Goal: Communication & Community: Answer question/provide support

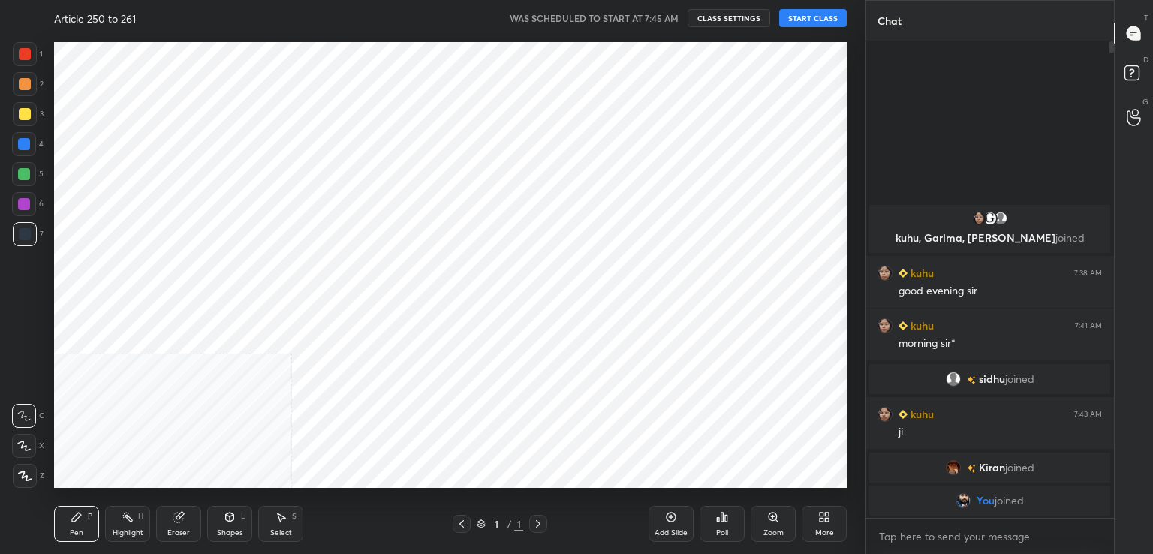
scroll to position [74638, 74291]
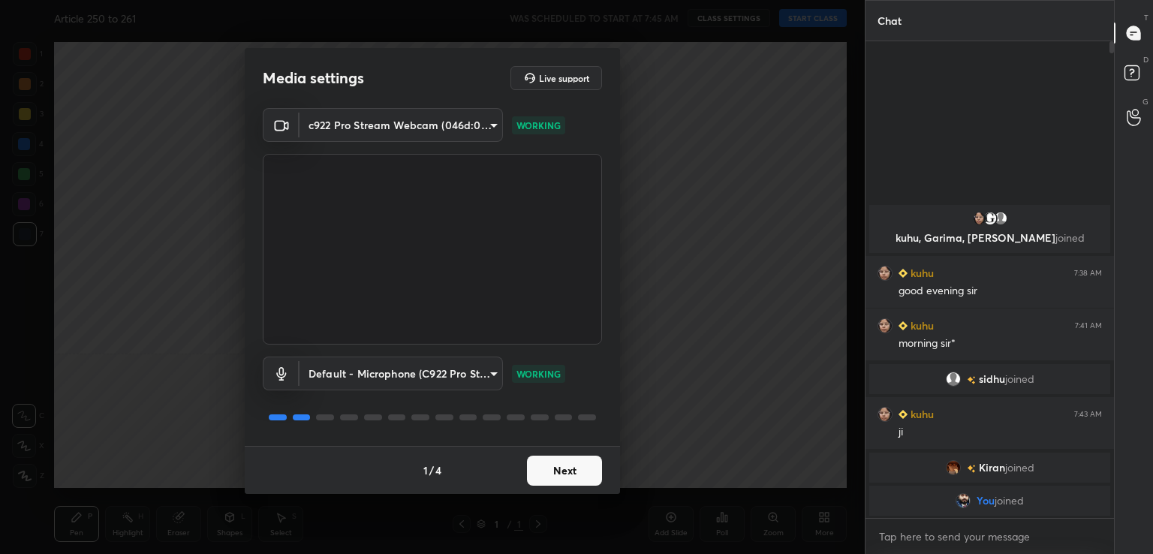
click at [574, 471] on button "Next" at bounding box center [564, 471] width 75 height 30
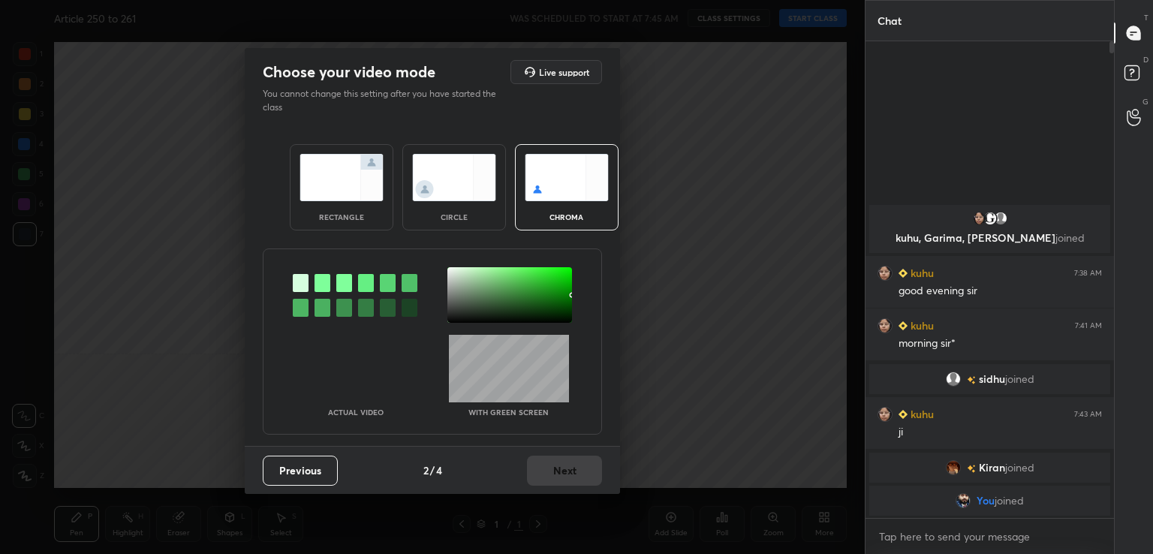
click at [318, 284] on div at bounding box center [323, 283] width 16 height 18
click at [463, 301] on div at bounding box center [510, 295] width 125 height 56
click at [574, 463] on button "Next" at bounding box center [564, 471] width 75 height 30
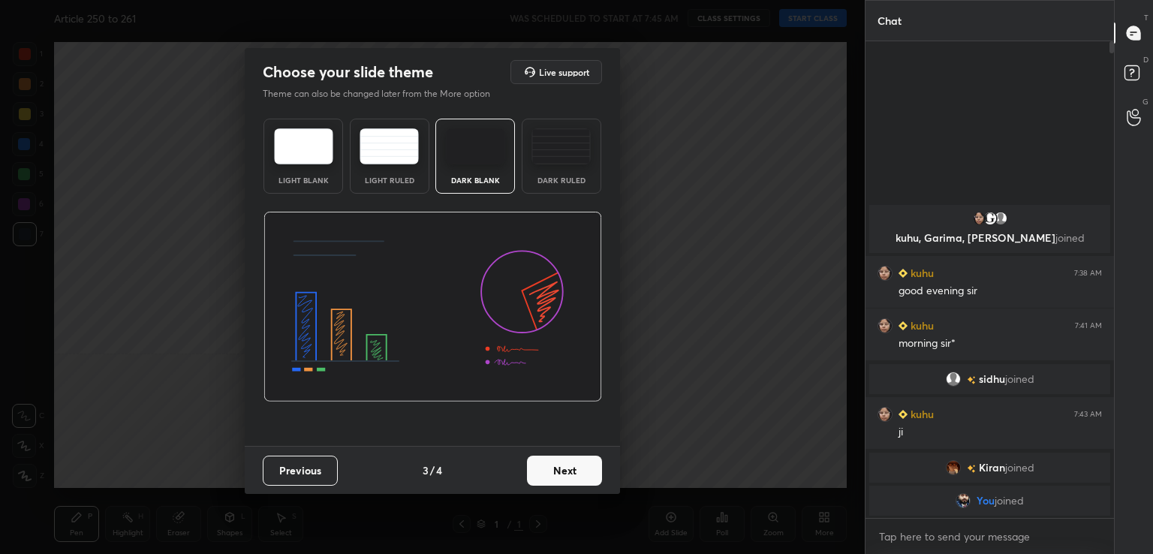
click at [574, 463] on button "Next" at bounding box center [564, 471] width 75 height 30
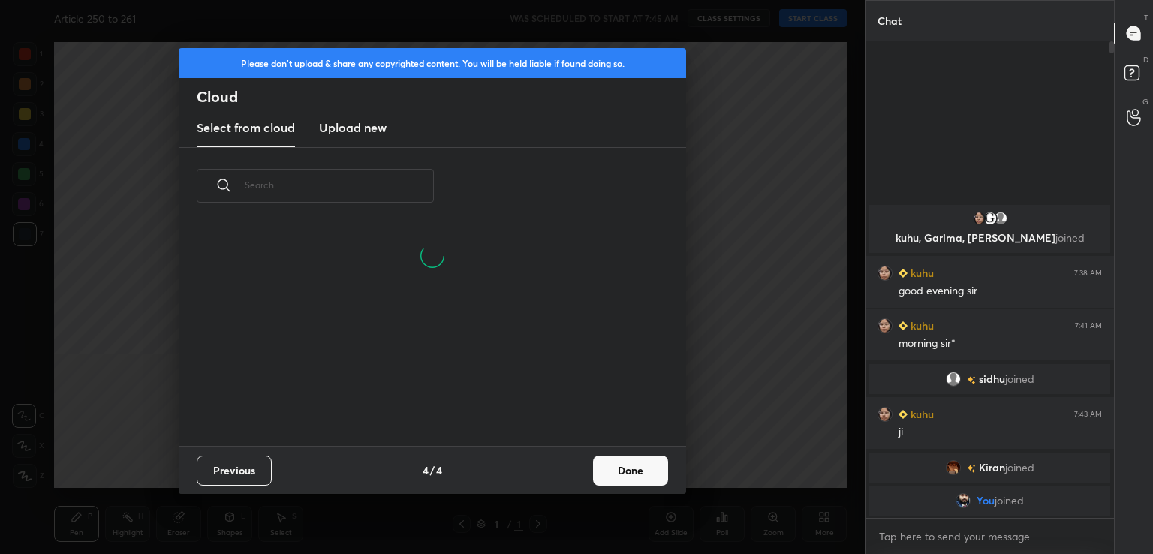
scroll to position [222, 482]
click at [650, 473] on button "Done" at bounding box center [630, 471] width 75 height 30
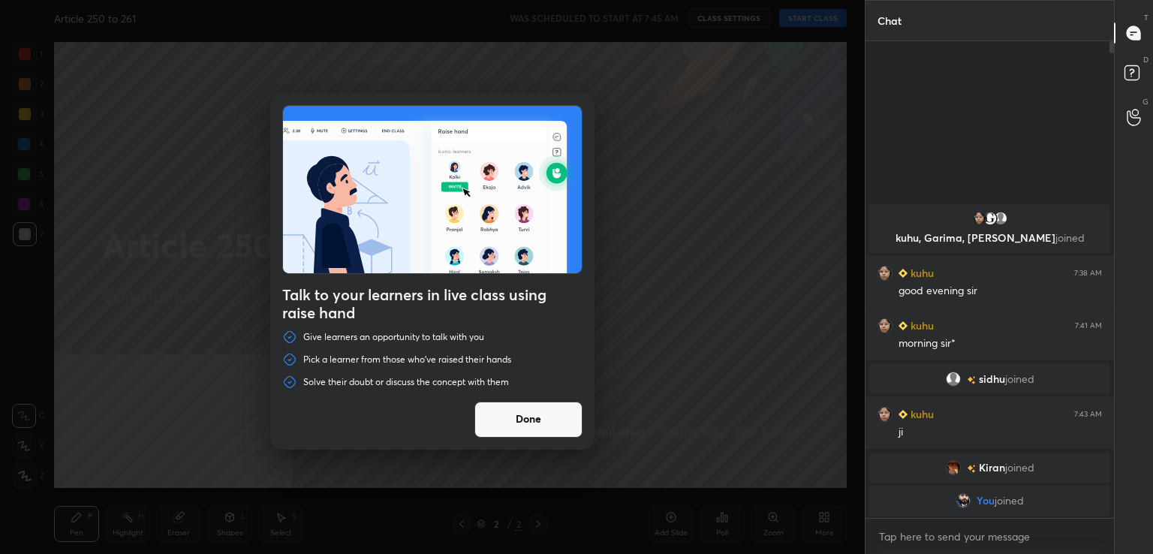
click at [522, 423] on button "Done" at bounding box center [529, 420] width 108 height 36
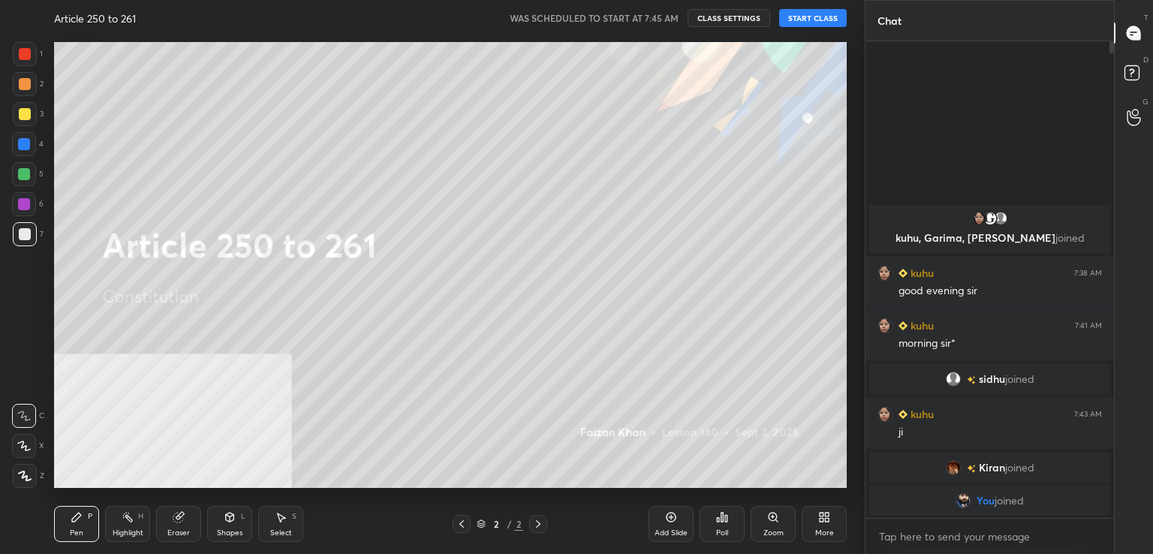
click at [834, 19] on button "START CLASS" at bounding box center [814, 18] width 68 height 18
click at [661, 520] on div "Add Slide" at bounding box center [671, 524] width 45 height 36
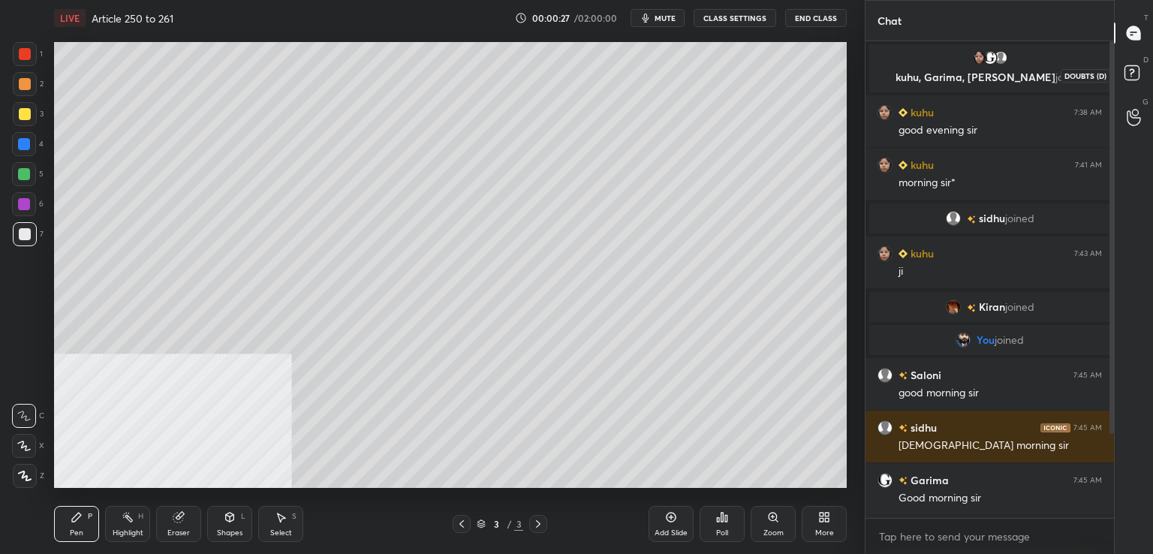
drag, startPoint x: 1135, startPoint y: 80, endPoint x: 1141, endPoint y: 74, distance: 9.0
click at [1135, 81] on icon at bounding box center [1134, 75] width 27 height 27
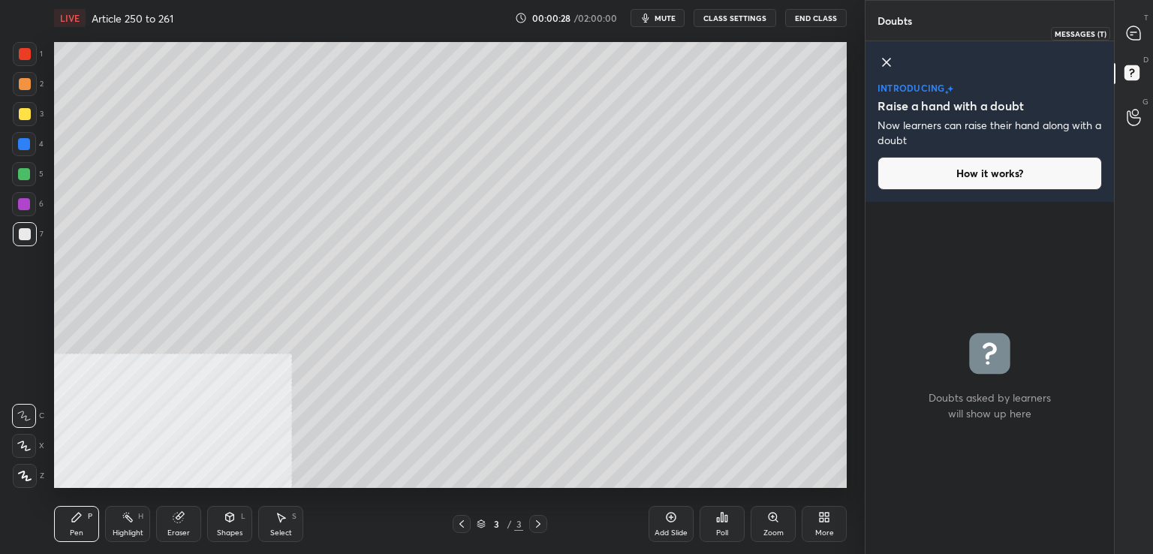
drag, startPoint x: 1137, startPoint y: 23, endPoint x: 1114, endPoint y: 34, distance: 25.5
click at [1138, 23] on div at bounding box center [1135, 33] width 30 height 27
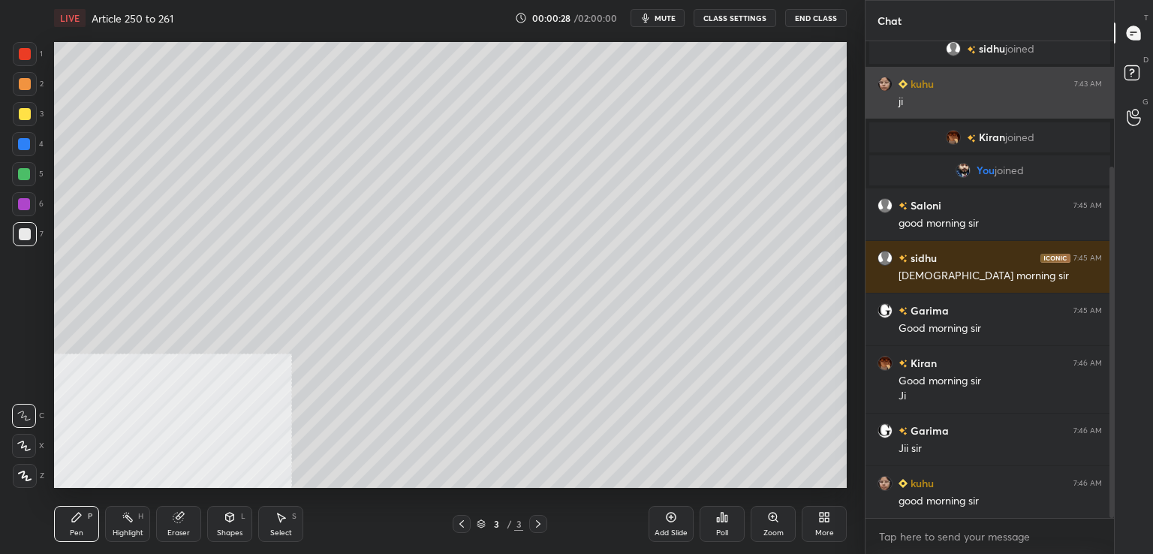
scroll to position [472, 244]
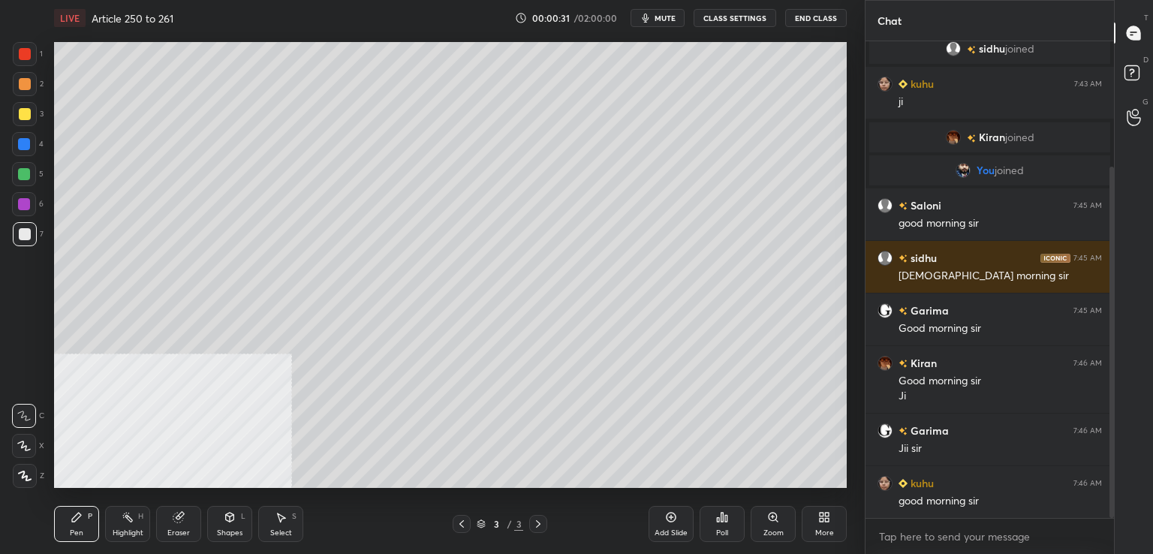
drag, startPoint x: 667, startPoint y: 13, endPoint x: 682, endPoint y: 2, distance: 18.8
click at [668, 12] on button "mute" at bounding box center [658, 18] width 54 height 18
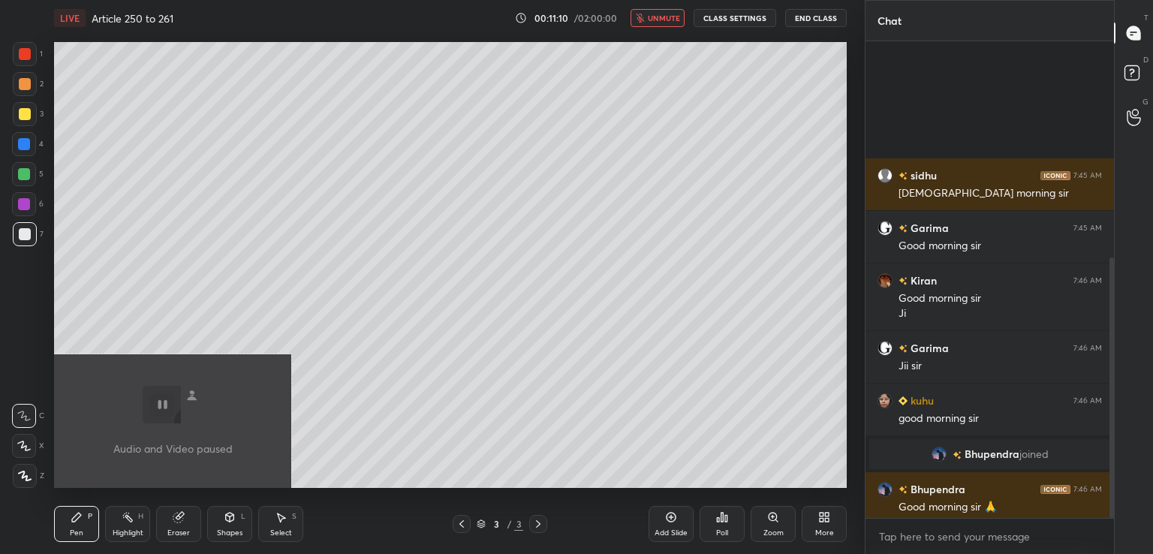
scroll to position [397, 0]
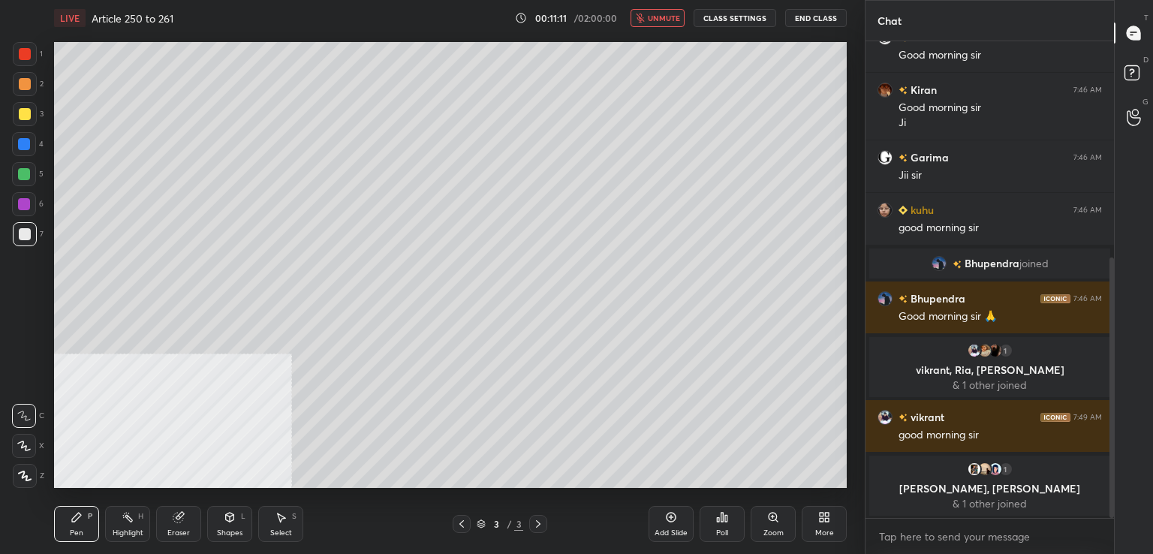
drag, startPoint x: 655, startPoint y: 14, endPoint x: 630, endPoint y: 13, distance: 24.8
click at [654, 14] on span "unmute" at bounding box center [664, 18] width 32 height 11
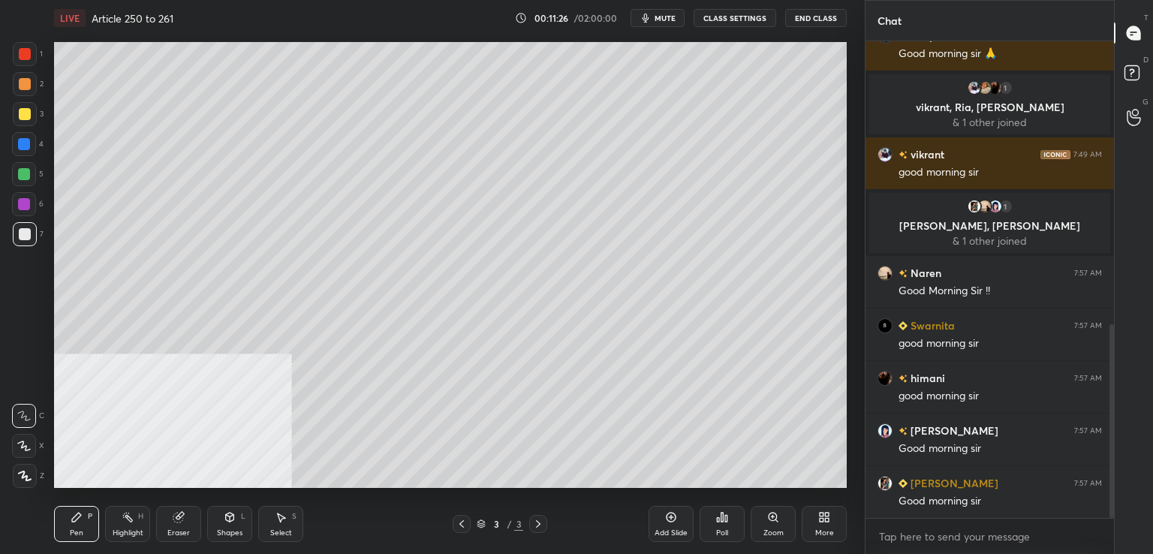
scroll to position [697, 0]
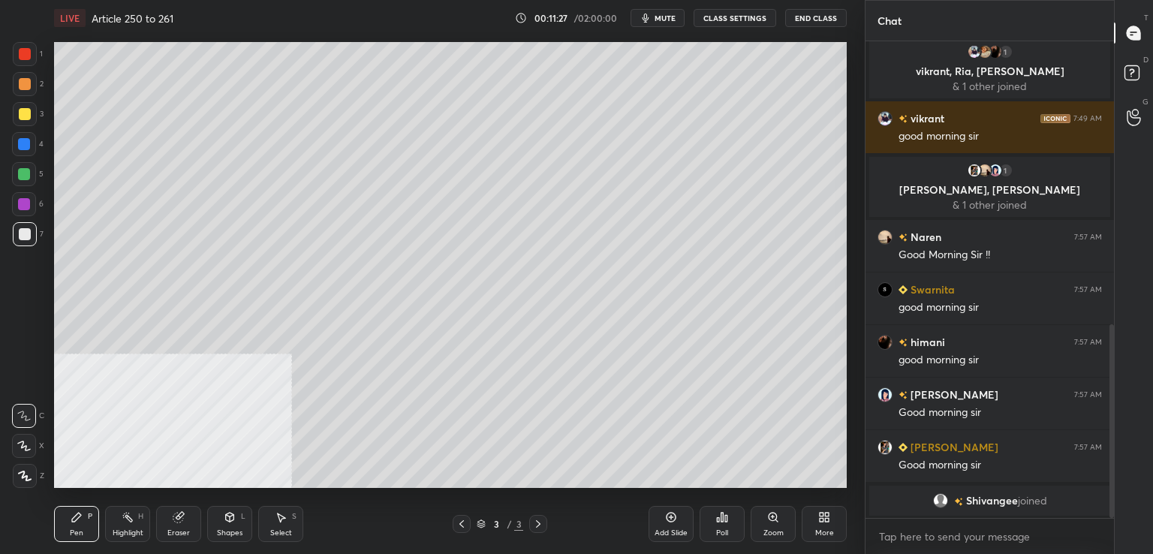
click at [670, 16] on span "mute" at bounding box center [665, 18] width 21 height 11
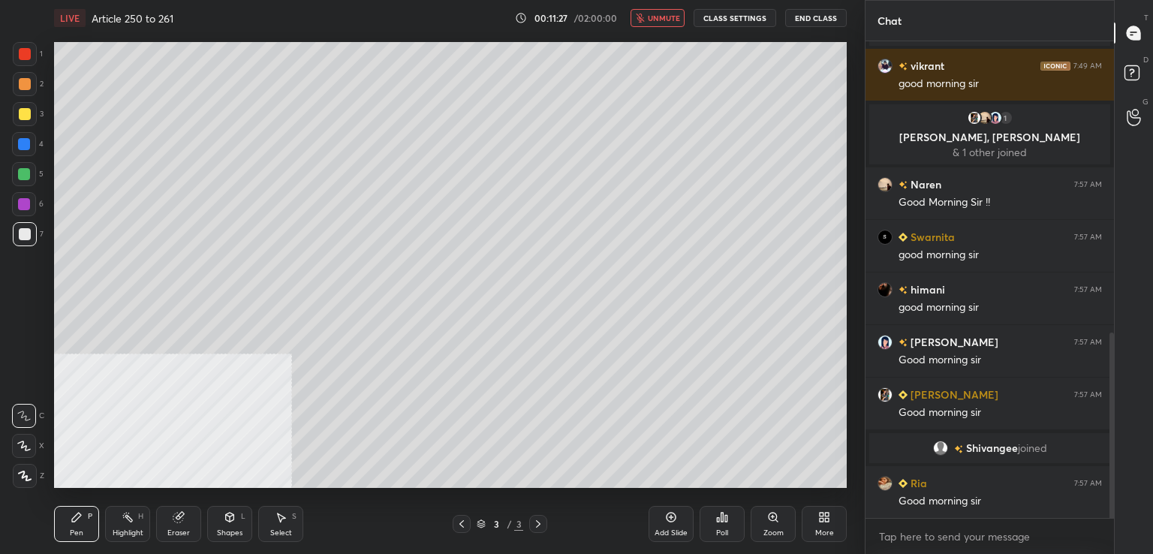
click at [669, 15] on span "unmute" at bounding box center [664, 18] width 32 height 11
drag, startPoint x: 669, startPoint y: 14, endPoint x: 691, endPoint y: 2, distance: 24.9
click at [671, 14] on span "mute" at bounding box center [665, 18] width 21 height 11
click at [667, 22] on span "unmute" at bounding box center [664, 18] width 32 height 11
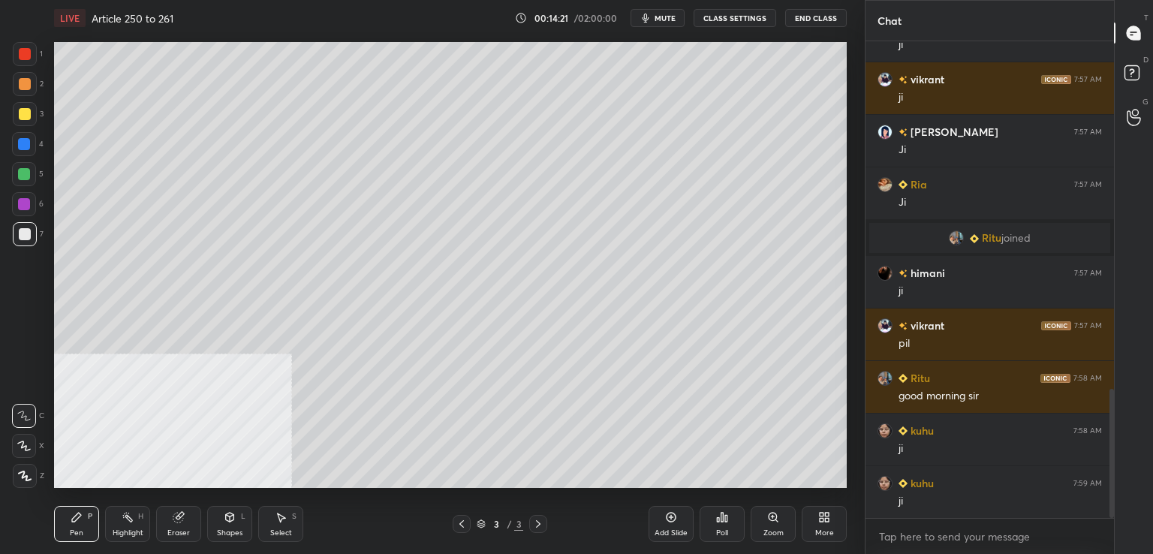
scroll to position [1323, 0]
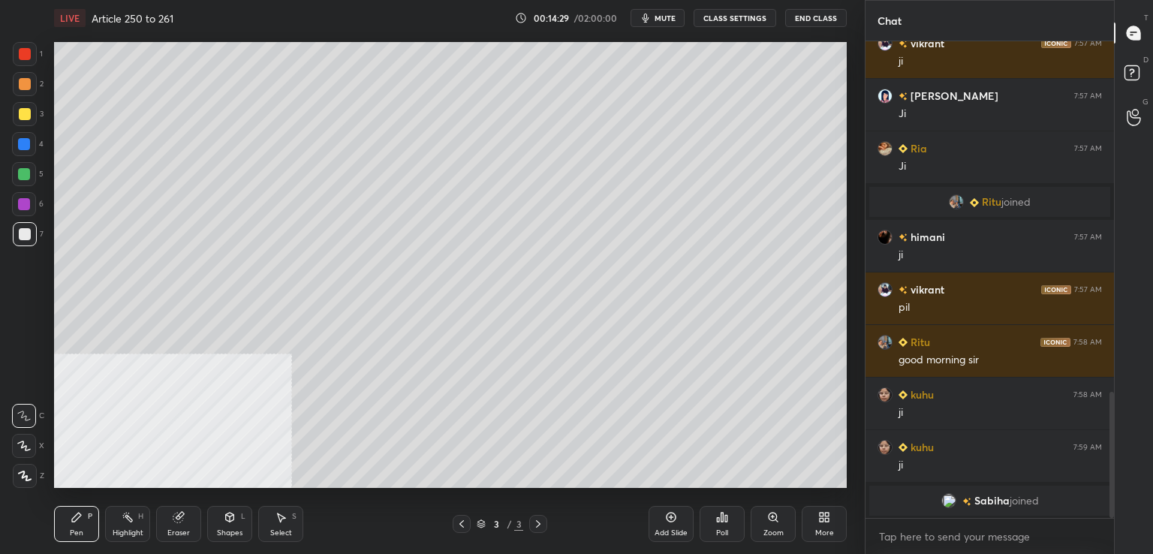
drag, startPoint x: 667, startPoint y: 528, endPoint x: 644, endPoint y: 508, distance: 30.4
click at [665, 527] on div "Add Slide" at bounding box center [671, 524] width 45 height 36
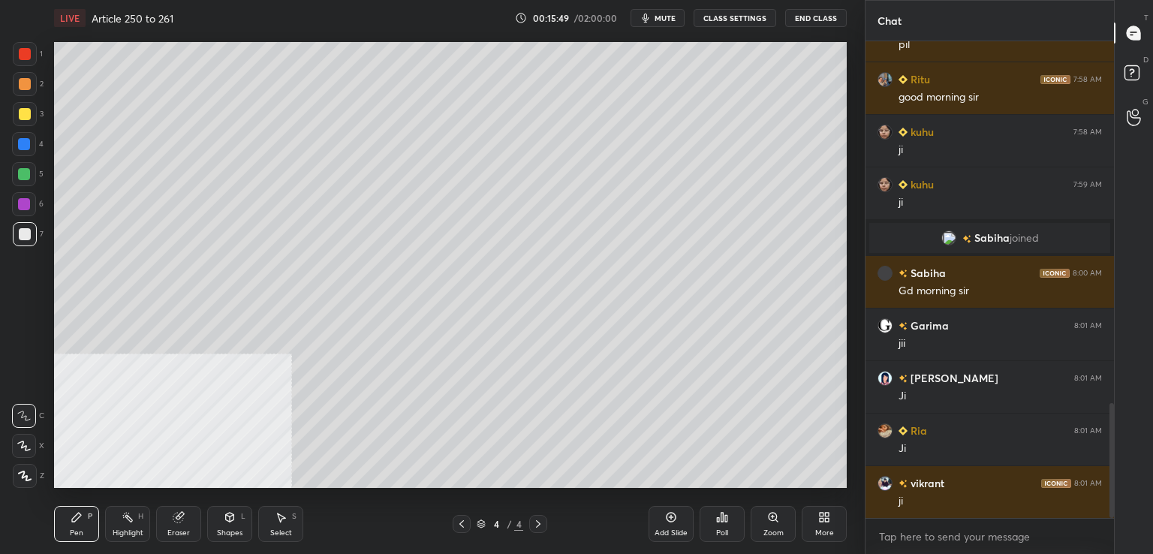
scroll to position [1506, 0]
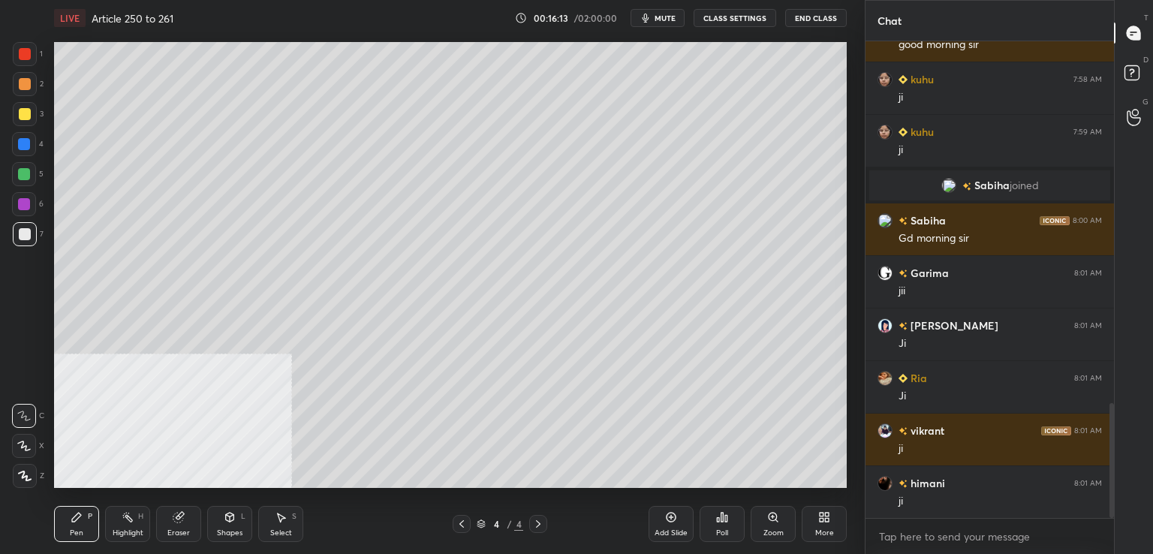
click at [675, 519] on icon at bounding box center [672, 518] width 10 height 10
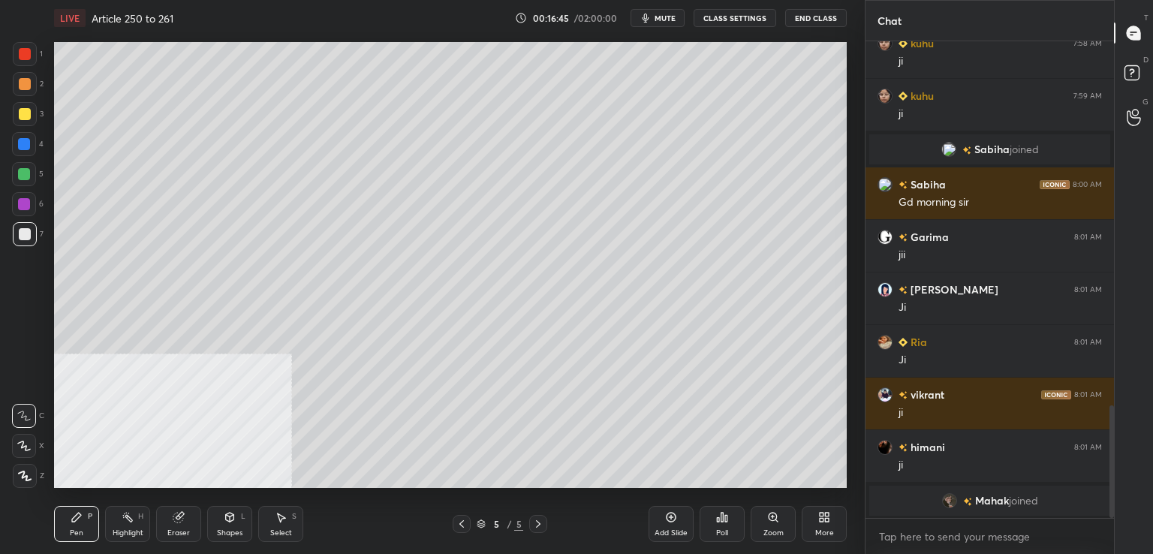
scroll to position [1476, 0]
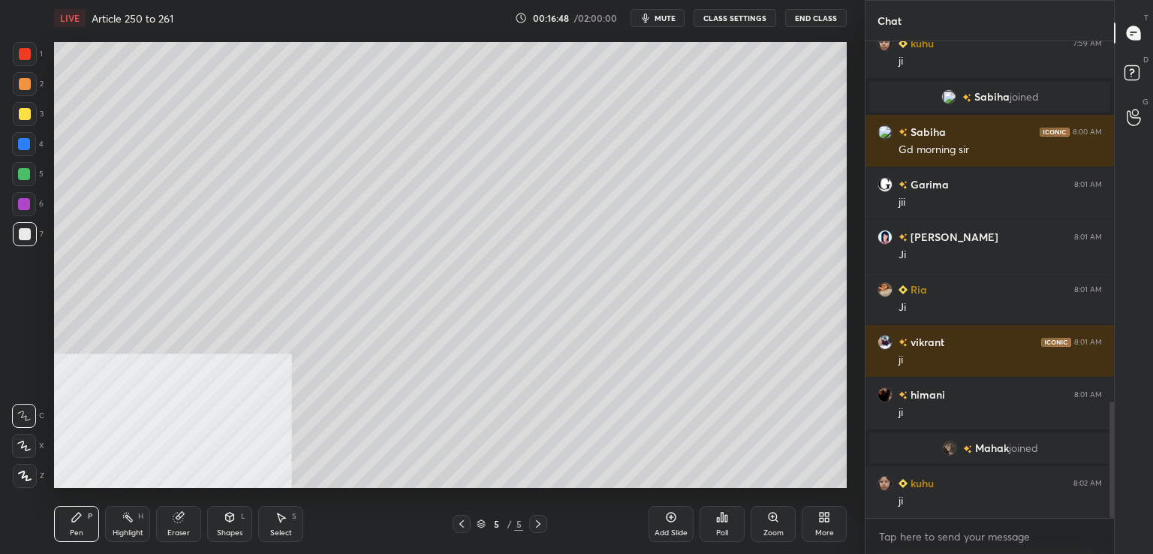
click at [32, 112] on div at bounding box center [25, 114] width 24 height 24
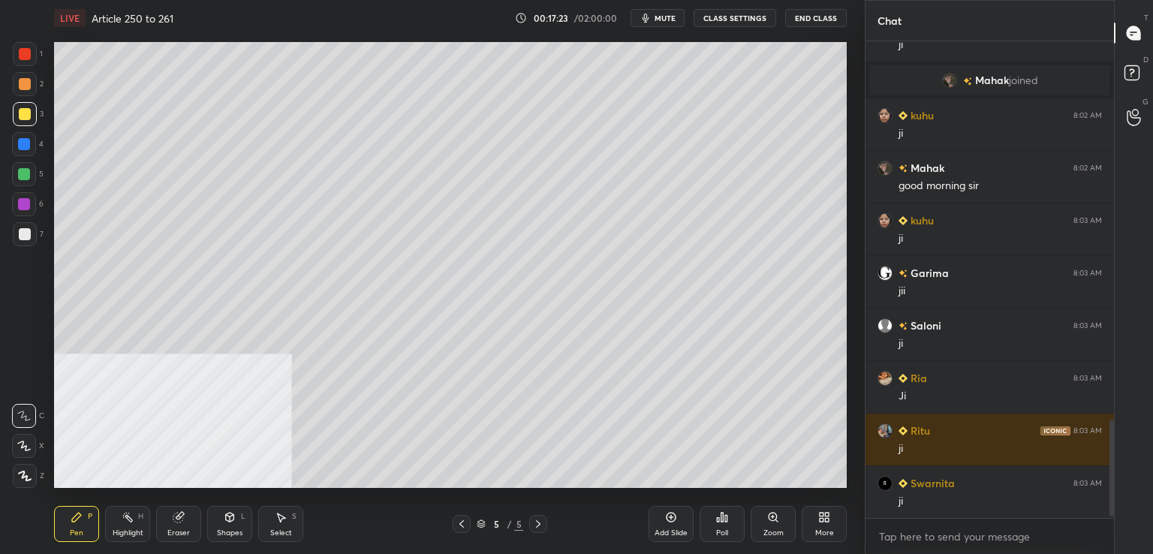
scroll to position [1897, 0]
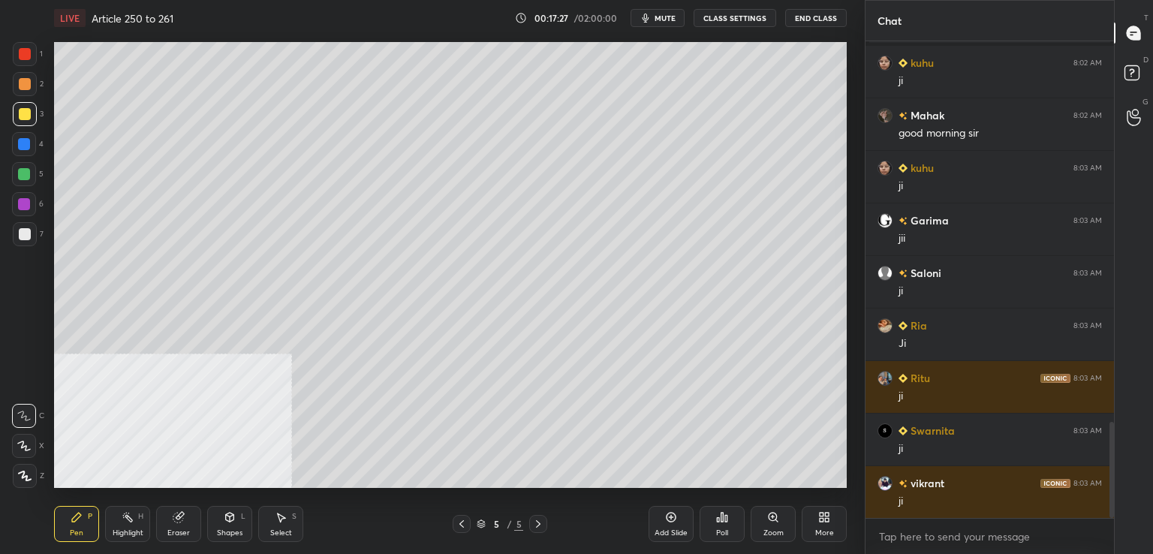
drag, startPoint x: 659, startPoint y: 529, endPoint x: 644, endPoint y: 498, distance: 35.3
click at [661, 529] on div "Add Slide" at bounding box center [671, 533] width 33 height 8
drag, startPoint x: 22, startPoint y: 231, endPoint x: 48, endPoint y: 237, distance: 27.0
click at [23, 230] on div at bounding box center [25, 234] width 12 height 12
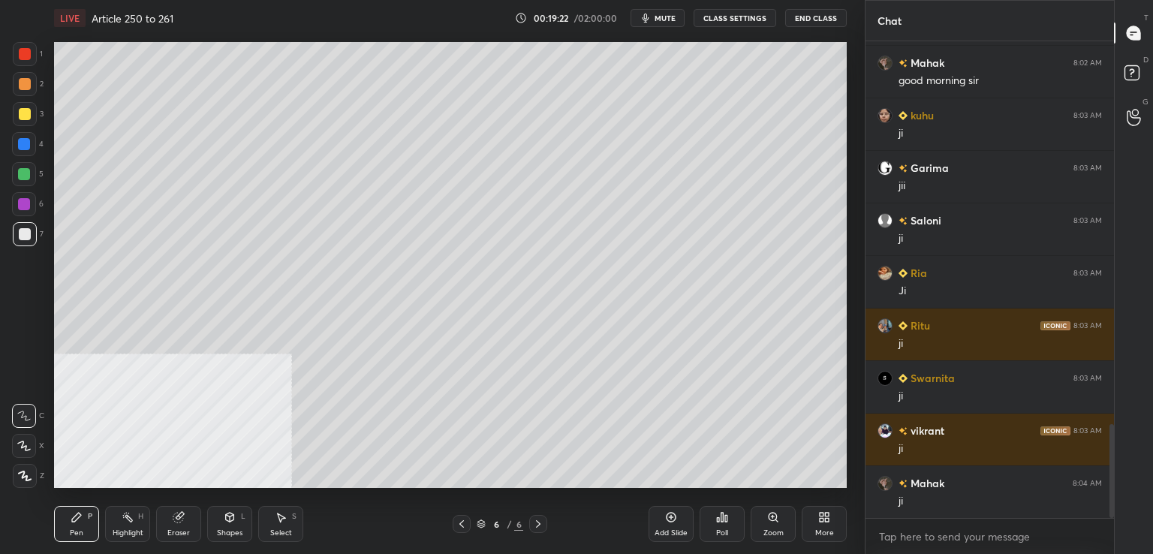
drag, startPoint x: 671, startPoint y: 517, endPoint x: 653, endPoint y: 495, distance: 28.9
click at [669, 517] on icon at bounding box center [671, 517] width 5 height 5
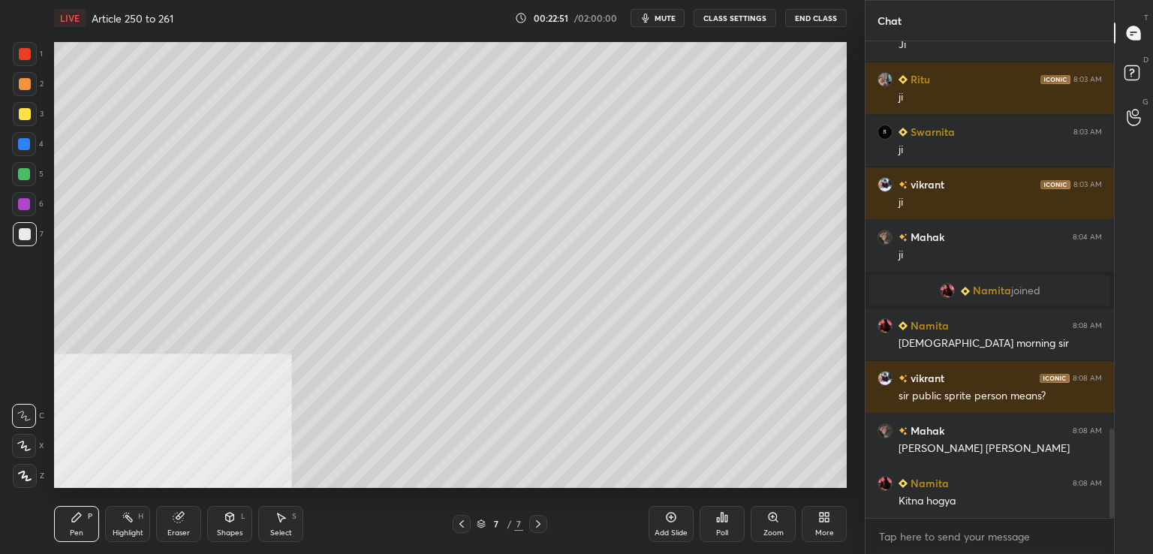
scroll to position [2116, 0]
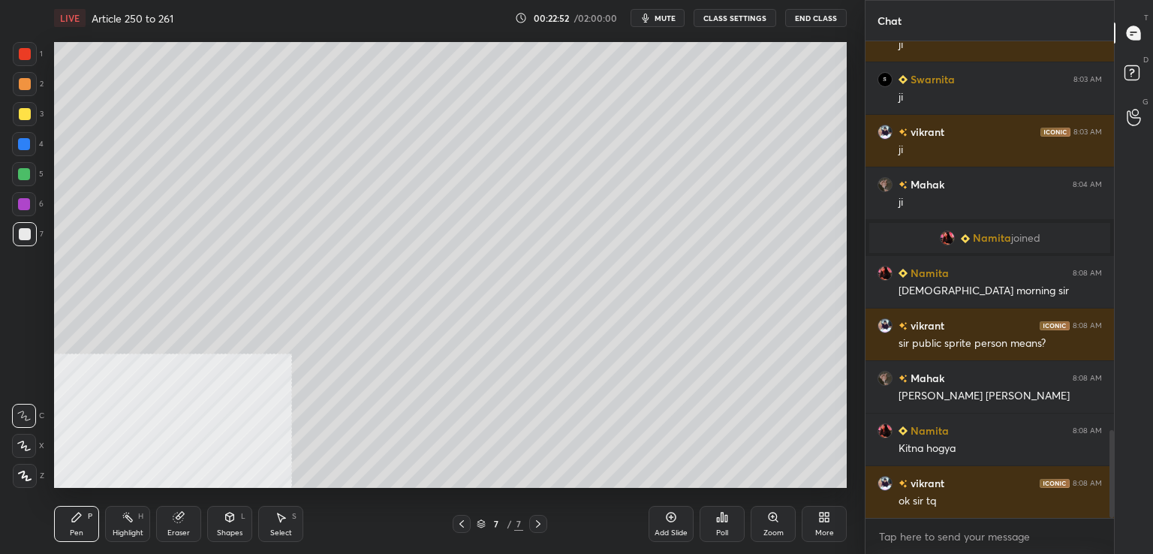
click at [670, 523] on icon at bounding box center [671, 517] width 12 height 12
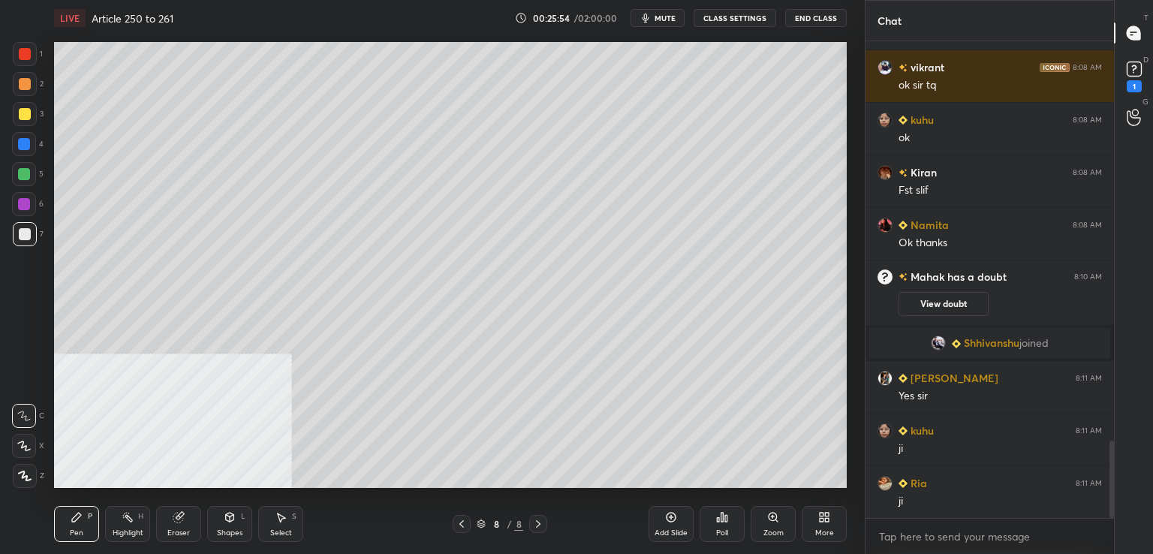
scroll to position [2453, 0]
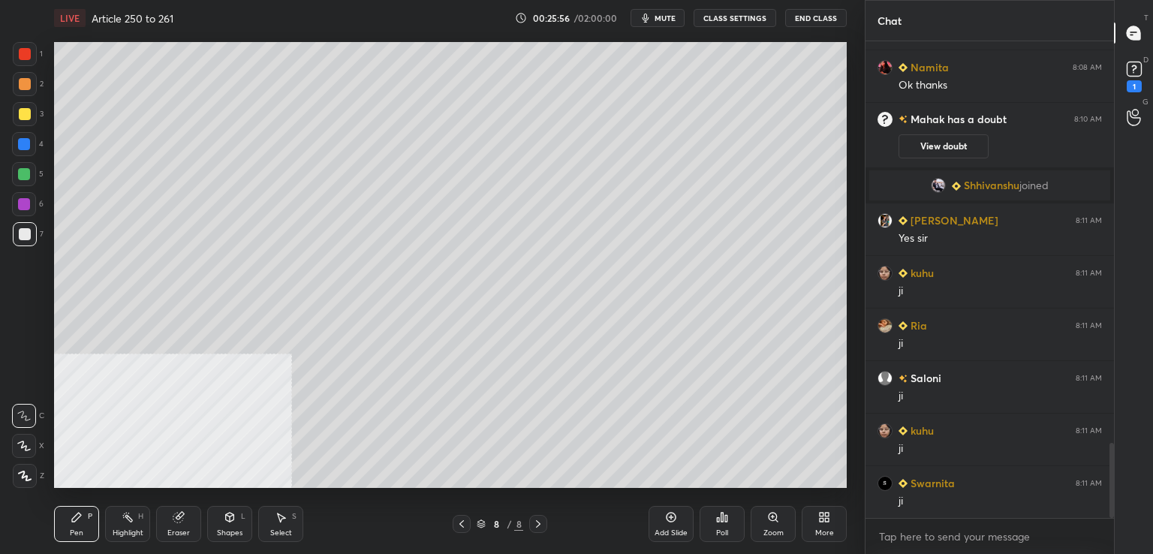
drag, startPoint x: 670, startPoint y: 519, endPoint x: 670, endPoint y: 511, distance: 8.3
click at [671, 518] on icon at bounding box center [671, 517] width 12 height 12
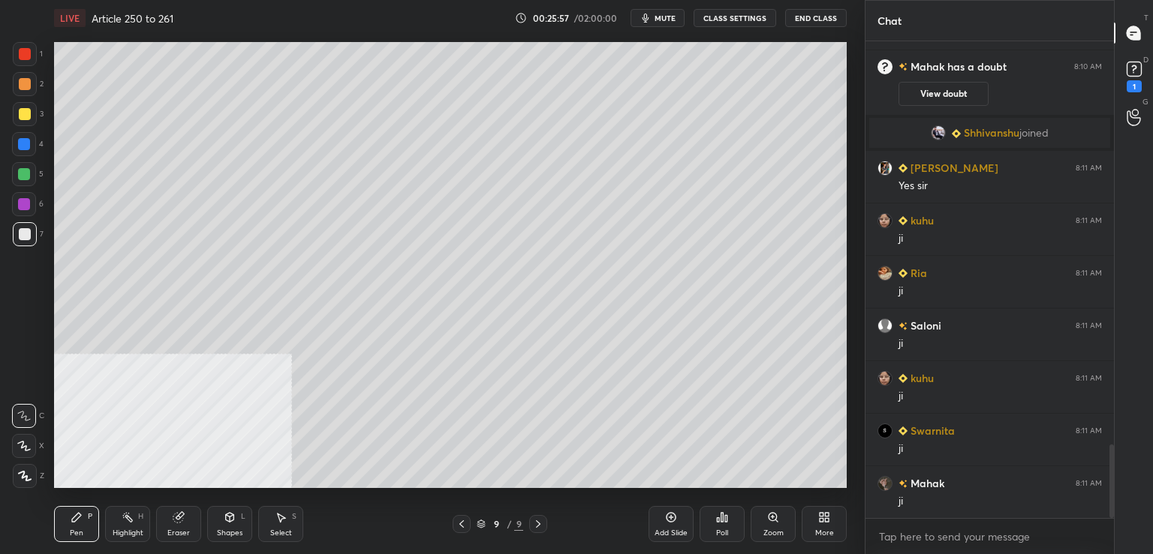
scroll to position [2663, 0]
click at [31, 52] on div at bounding box center [25, 54] width 24 height 24
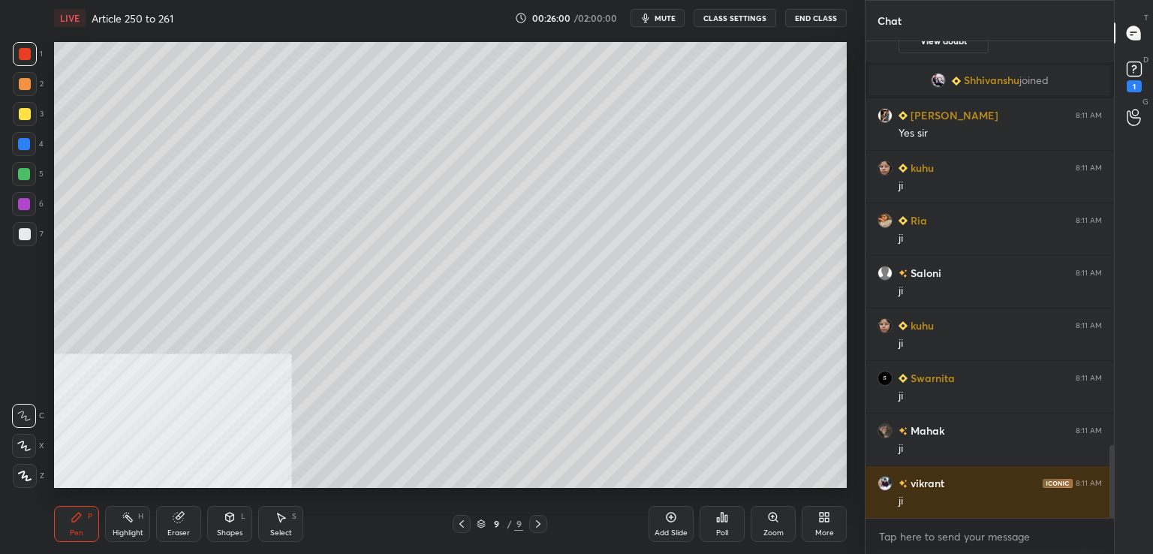
scroll to position [2715, 0]
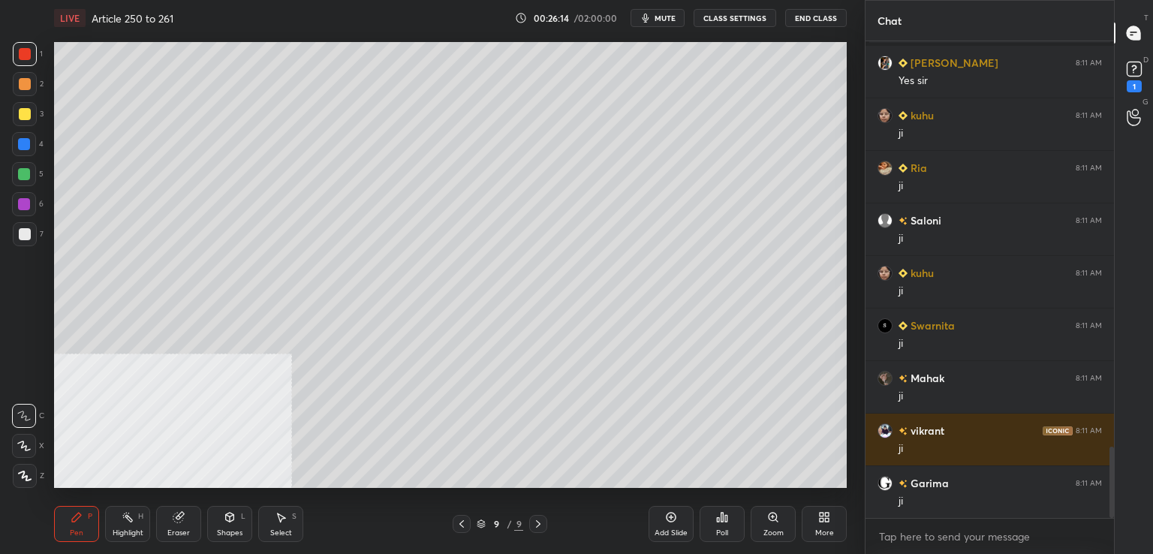
drag, startPoint x: 25, startPoint y: 238, endPoint x: 53, endPoint y: 222, distance: 32.3
click at [24, 238] on div at bounding box center [25, 234] width 12 height 12
drag, startPoint x: 670, startPoint y: 516, endPoint x: 668, endPoint y: 487, distance: 28.6
click at [671, 516] on icon at bounding box center [671, 517] width 12 height 12
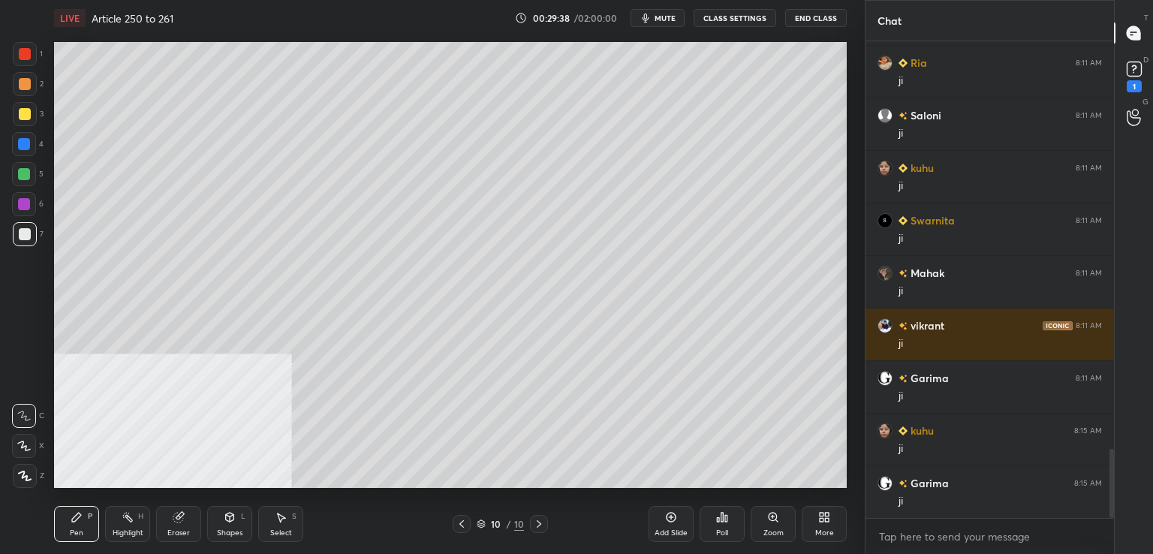
scroll to position [2873, 0]
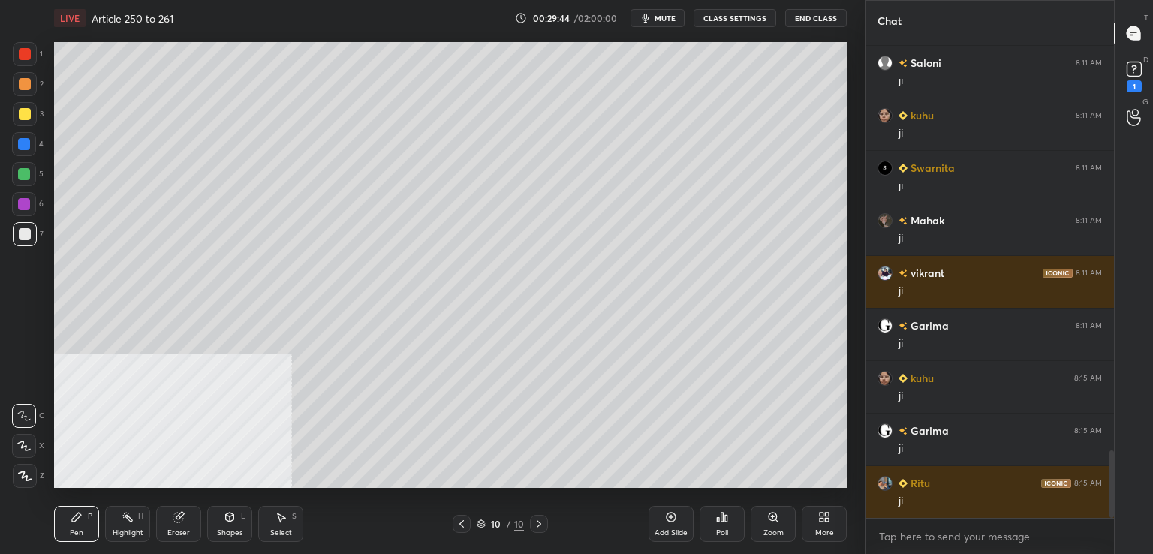
drag, startPoint x: 670, startPoint y: 516, endPoint x: 644, endPoint y: 490, distance: 36.6
click at [668, 515] on icon at bounding box center [671, 517] width 12 height 12
click at [20, 151] on div at bounding box center [24, 144] width 24 height 24
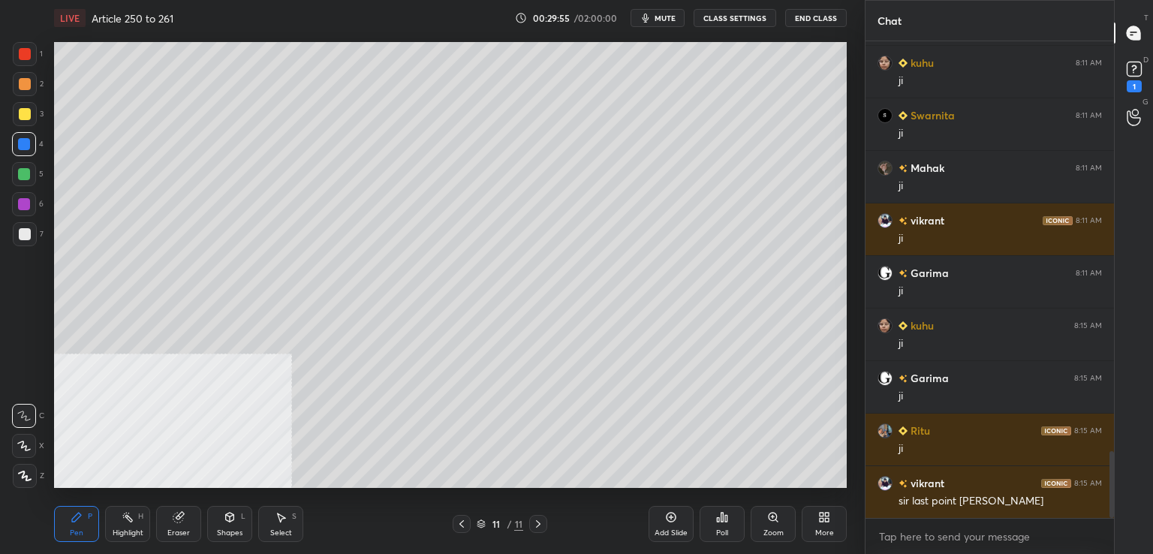
click at [460, 526] on icon at bounding box center [462, 524] width 12 height 12
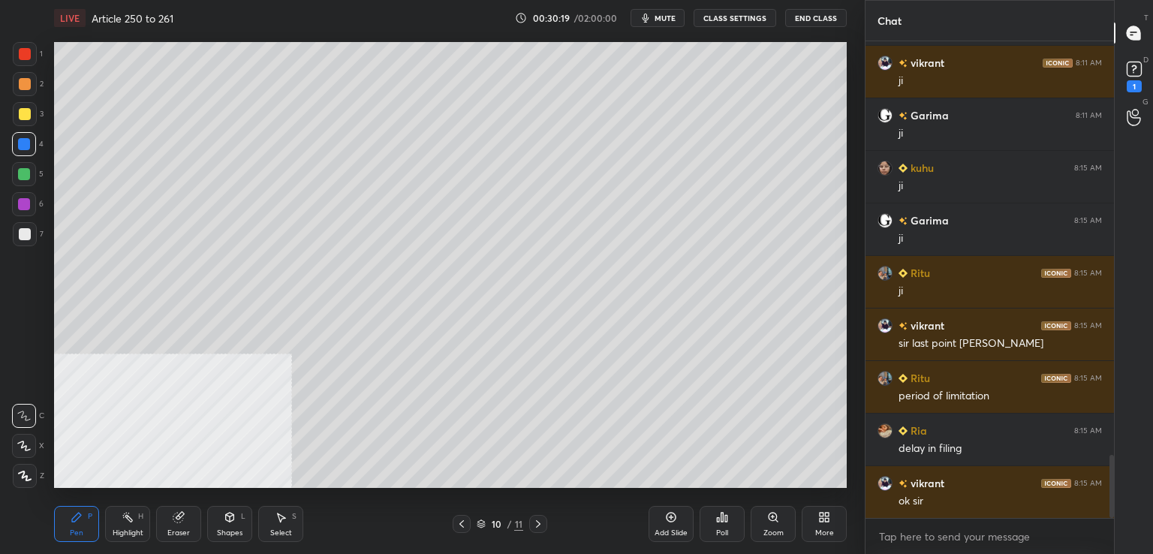
scroll to position [3136, 0]
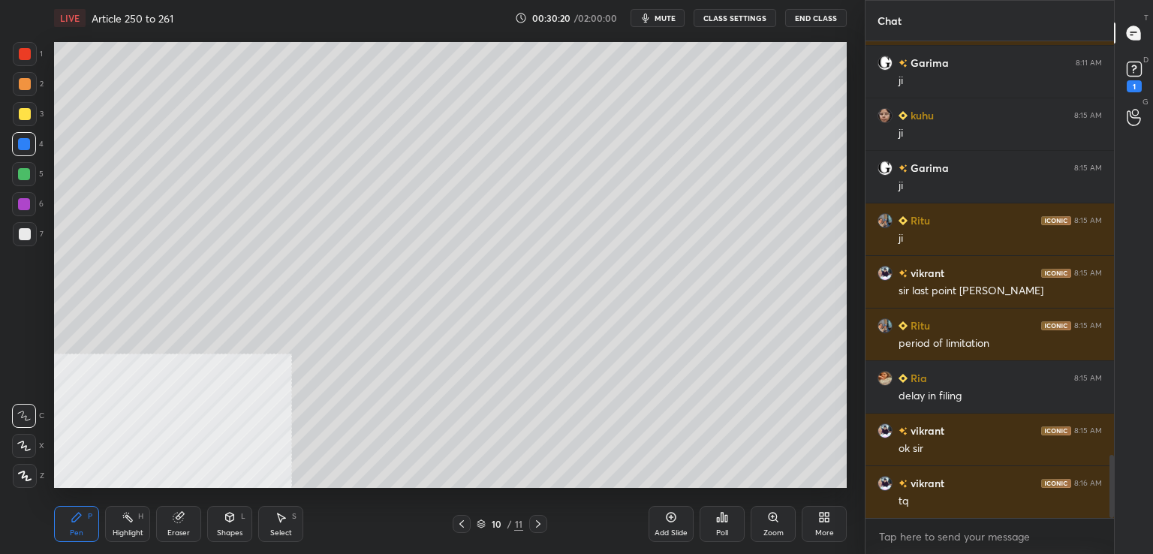
click at [540, 522] on icon at bounding box center [538, 524] width 12 height 12
drag, startPoint x: 18, startPoint y: 239, endPoint x: 50, endPoint y: 232, distance: 33.0
click at [18, 240] on div at bounding box center [25, 234] width 24 height 24
drag, startPoint x: 182, startPoint y: 519, endPoint x: 190, endPoint y: 505, distance: 15.5
click at [184, 518] on icon at bounding box center [179, 517] width 12 height 12
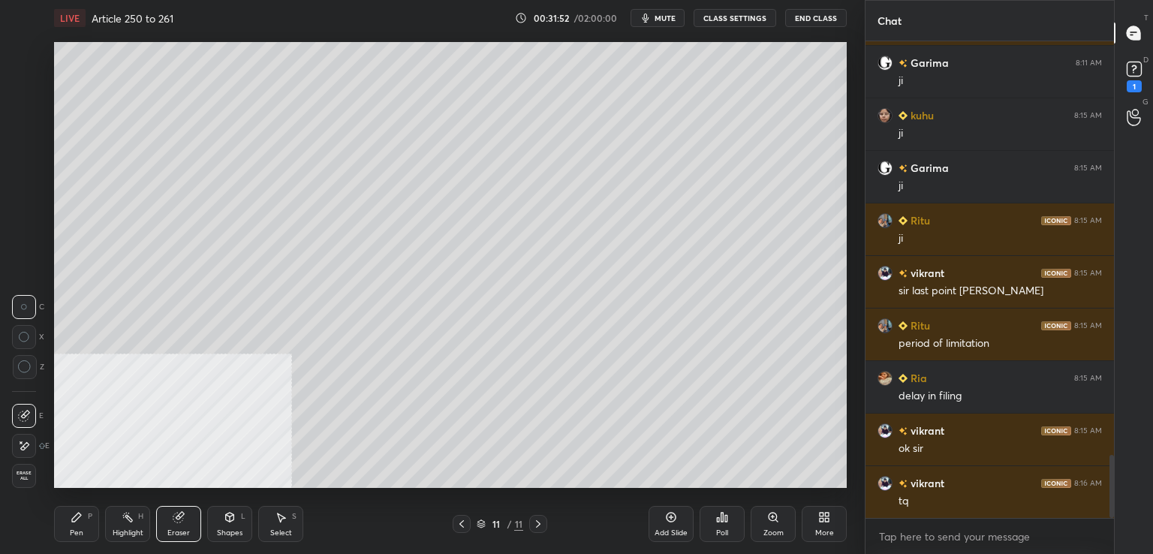
drag, startPoint x: 75, startPoint y: 527, endPoint x: 128, endPoint y: 496, distance: 60.9
click at [76, 526] on div "Pen P" at bounding box center [76, 524] width 45 height 36
drag, startPoint x: 669, startPoint y: 517, endPoint x: 671, endPoint y: 508, distance: 10.0
click at [668, 515] on icon at bounding box center [671, 517] width 12 height 12
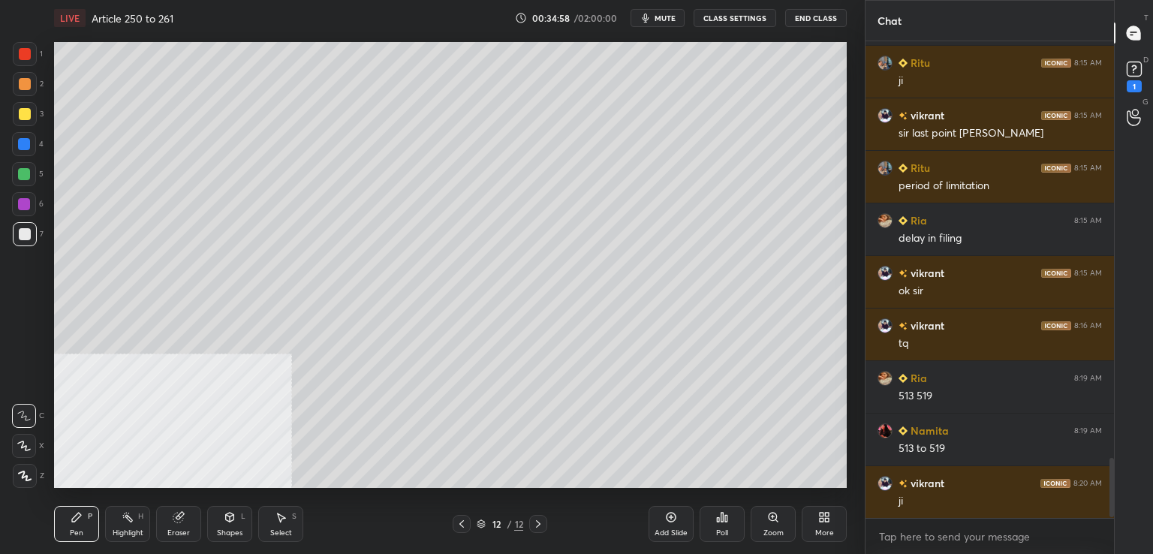
scroll to position [3346, 0]
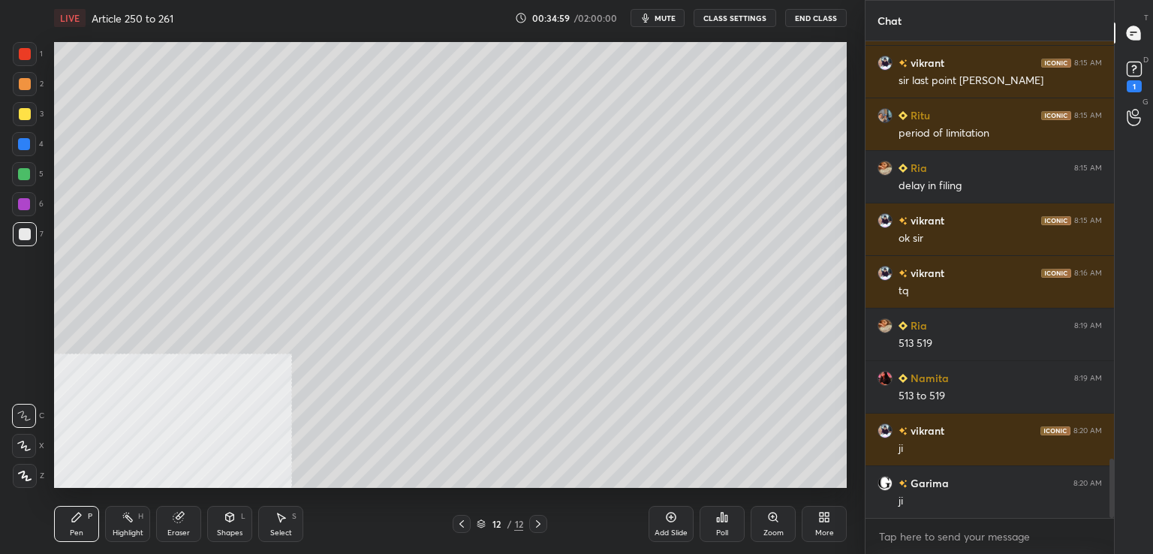
drag, startPoint x: 662, startPoint y: 517, endPoint x: 656, endPoint y: 490, distance: 27.7
click at [662, 517] on div "Add Slide" at bounding box center [671, 524] width 45 height 36
drag, startPoint x: 677, startPoint y: 517, endPoint x: 665, endPoint y: 507, distance: 15.4
click at [676, 517] on div "Add Slide" at bounding box center [671, 524] width 45 height 36
drag, startPoint x: 26, startPoint y: 117, endPoint x: 36, endPoint y: 118, distance: 9.8
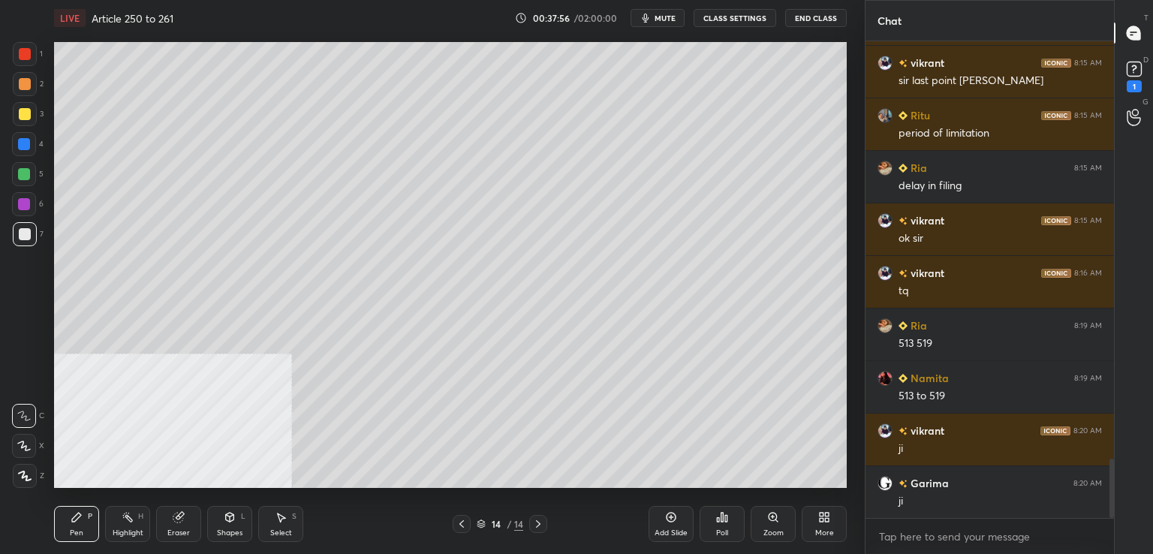
click at [27, 119] on div at bounding box center [25, 114] width 12 height 12
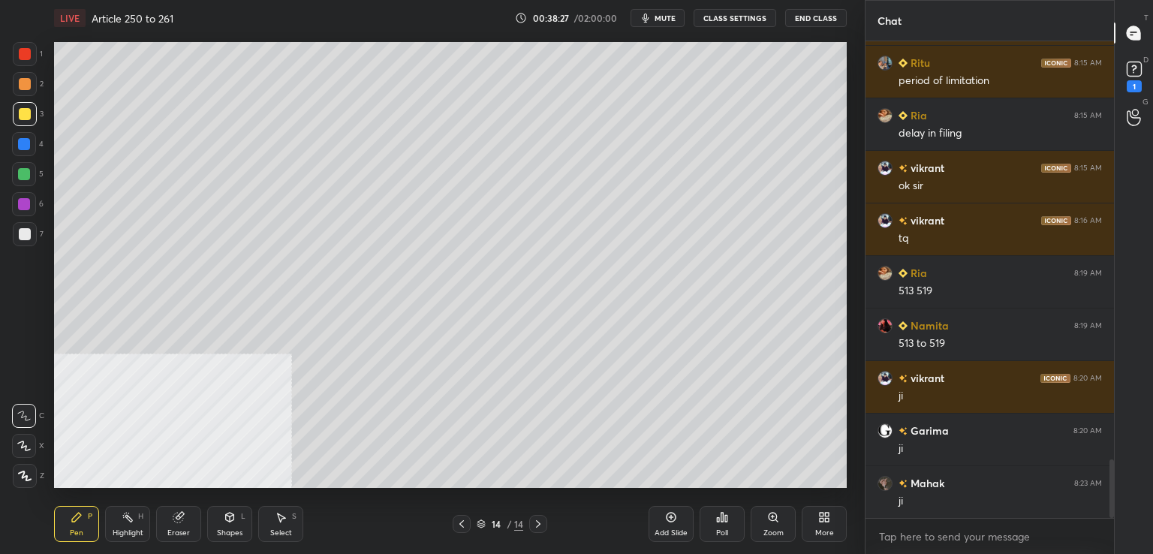
click at [27, 241] on div at bounding box center [25, 234] width 24 height 24
drag, startPoint x: 30, startPoint y: 234, endPoint x: 44, endPoint y: 249, distance: 20.2
click at [29, 232] on div at bounding box center [25, 234] width 12 height 12
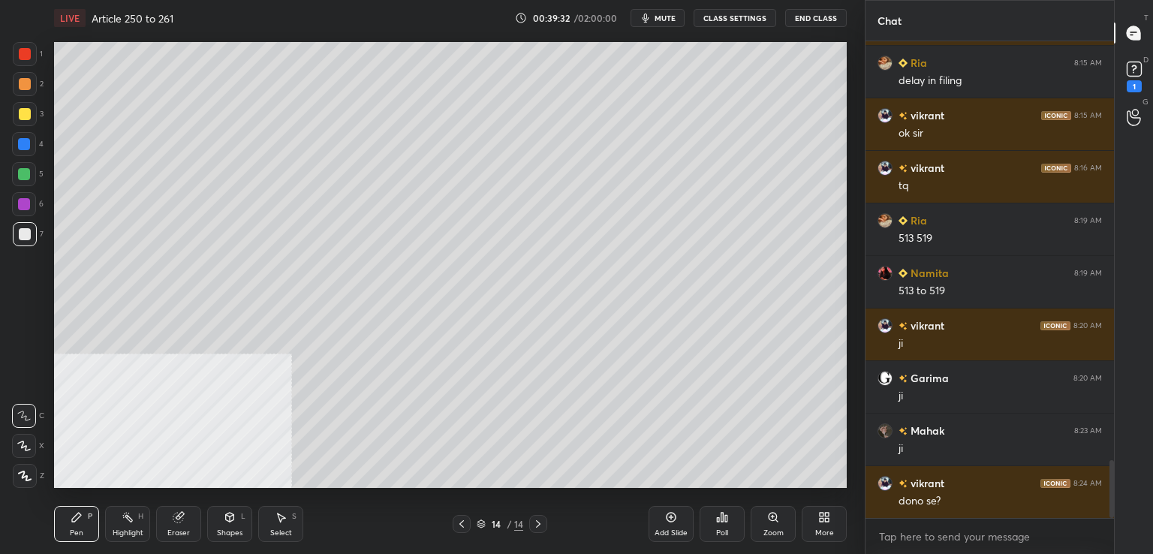
scroll to position [3504, 0]
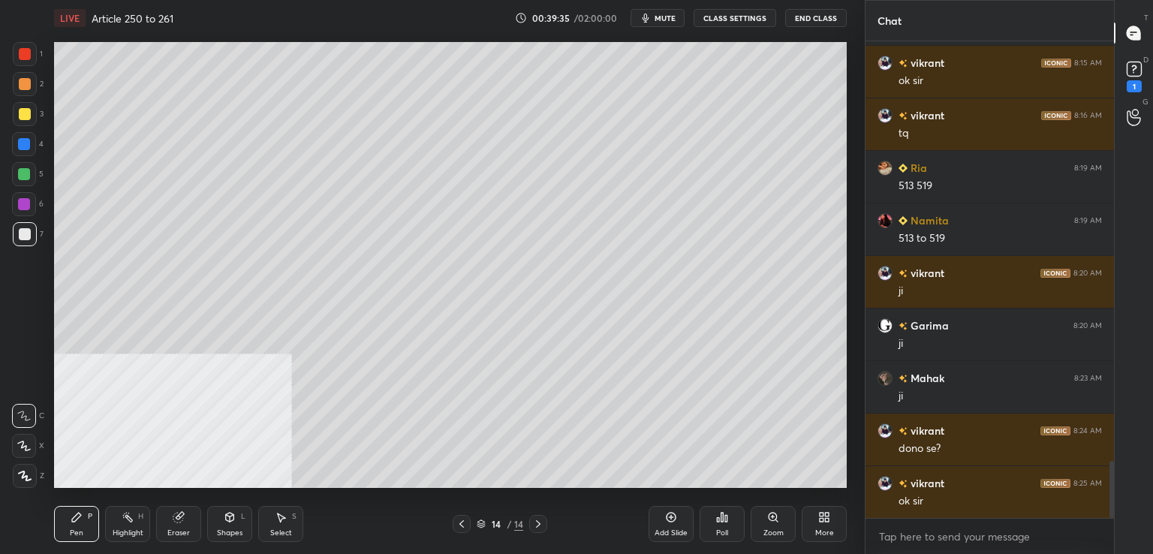
drag, startPoint x: 653, startPoint y: 511, endPoint x: 644, endPoint y: 505, distance: 10.2
click at [652, 510] on div "Add Slide" at bounding box center [671, 524] width 45 height 36
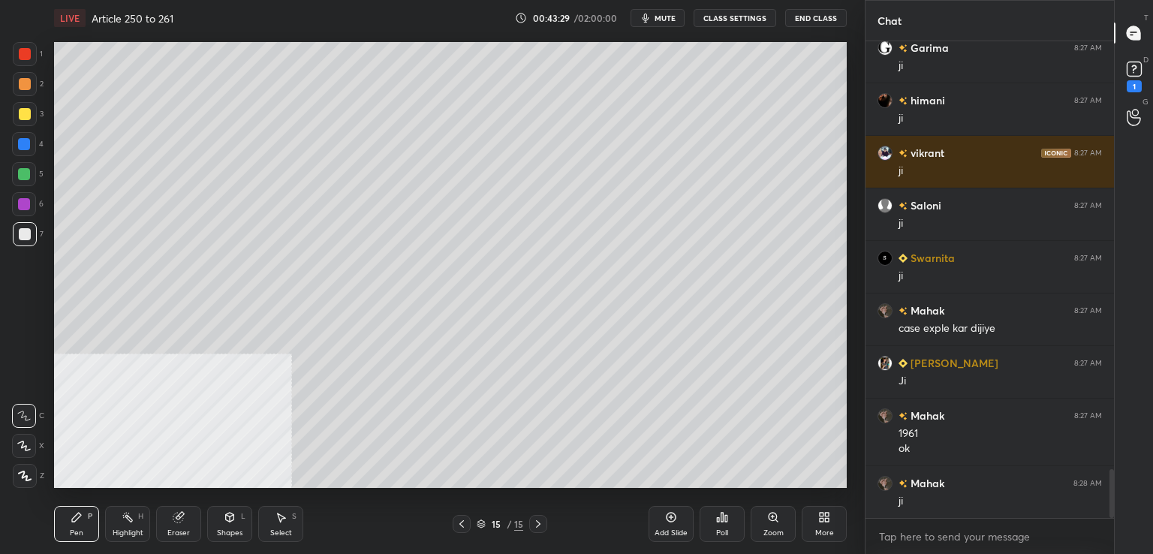
scroll to position [4217, 0]
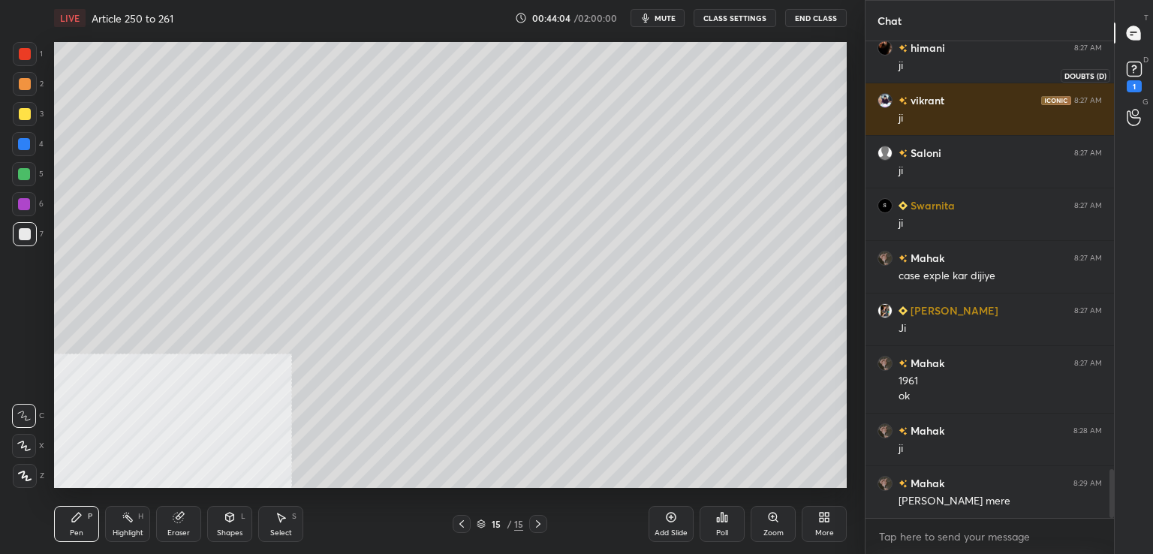
click at [1137, 83] on div "1" at bounding box center [1134, 86] width 15 height 12
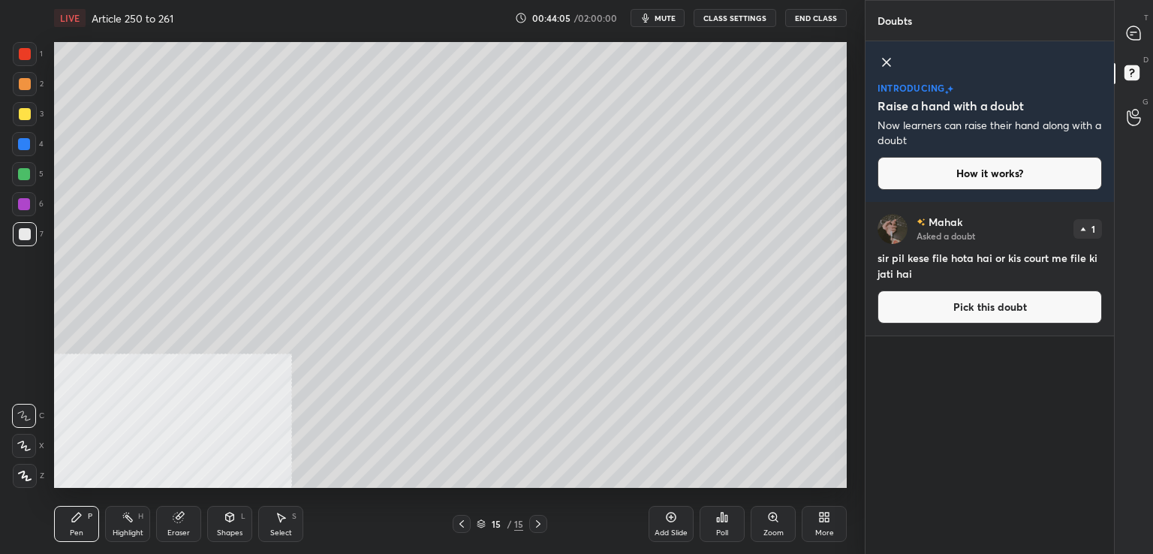
drag, startPoint x: 976, startPoint y: 313, endPoint x: 933, endPoint y: 307, distance: 43.2
click at [975, 313] on button "Pick this doubt" at bounding box center [990, 307] width 225 height 33
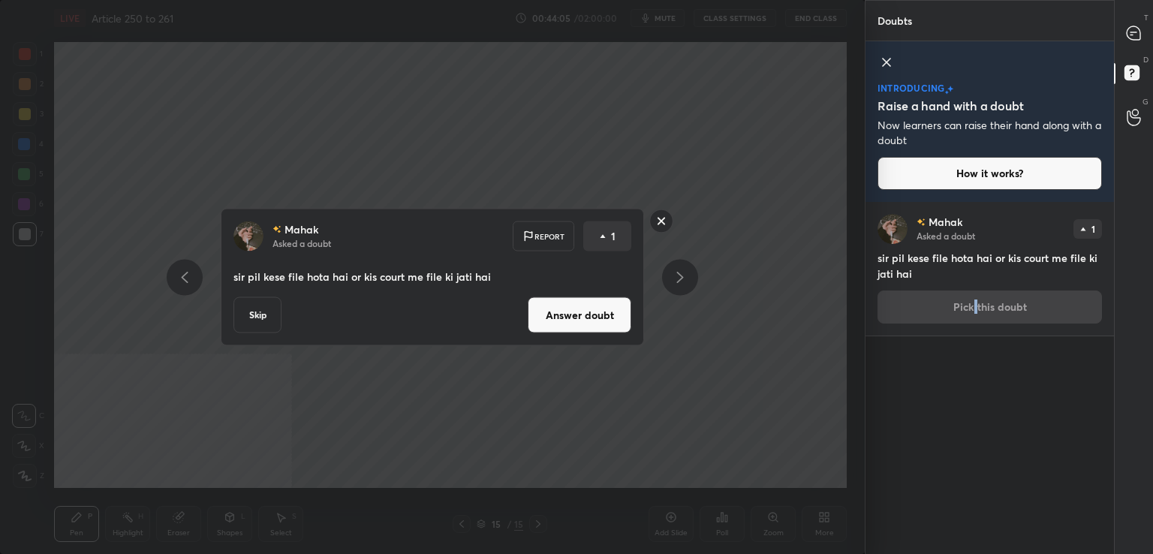
click at [595, 307] on button "Answer doubt" at bounding box center [580, 315] width 104 height 36
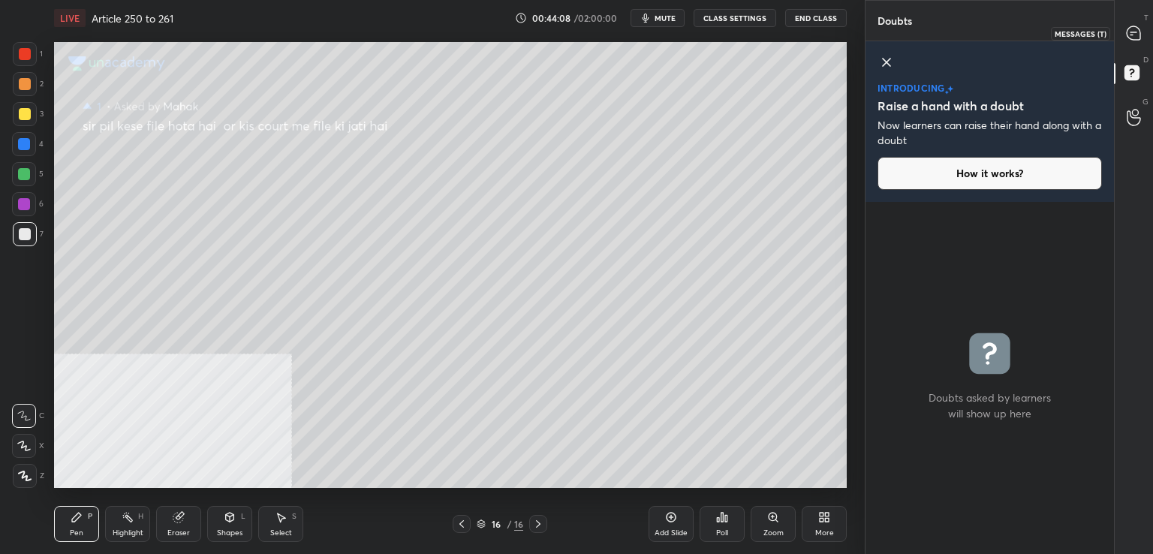
drag, startPoint x: 1135, startPoint y: 31, endPoint x: 1101, endPoint y: 40, distance: 35.7
click at [1133, 29] on icon at bounding box center [1134, 34] width 16 height 16
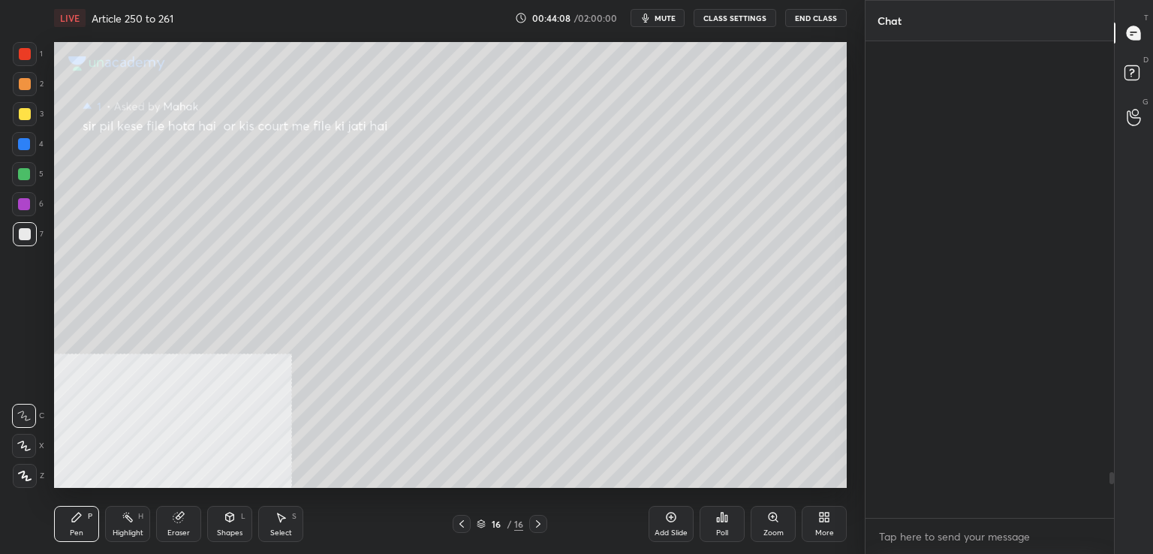
scroll to position [472, 244]
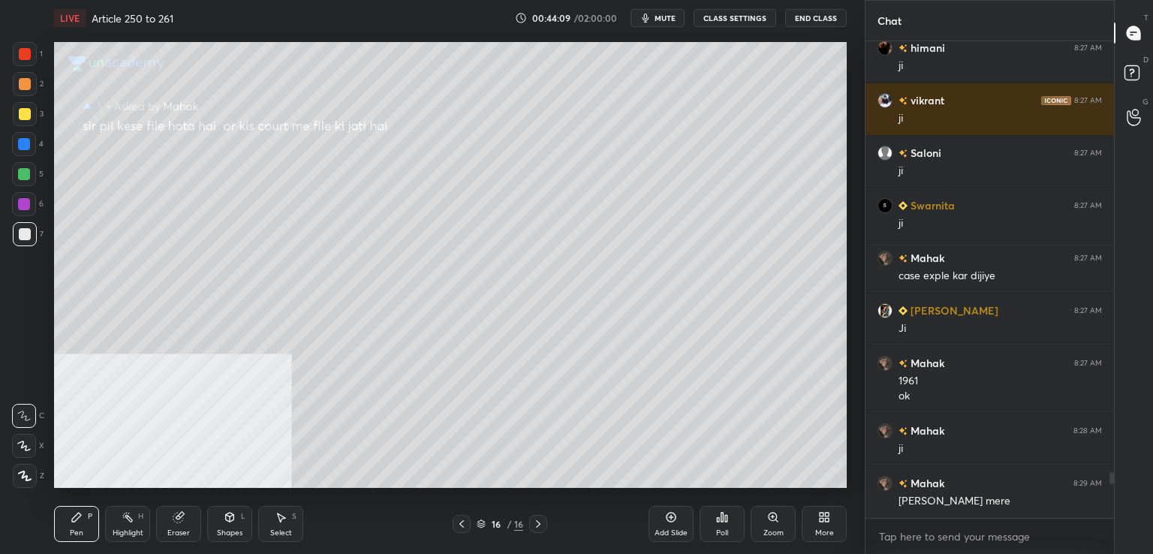
drag, startPoint x: 39, startPoint y: 230, endPoint x: 49, endPoint y: 226, distance: 10.5
click at [42, 229] on div "7" at bounding box center [28, 234] width 31 height 24
click at [466, 526] on icon at bounding box center [462, 524] width 12 height 12
click at [463, 526] on icon at bounding box center [462, 524] width 12 height 12
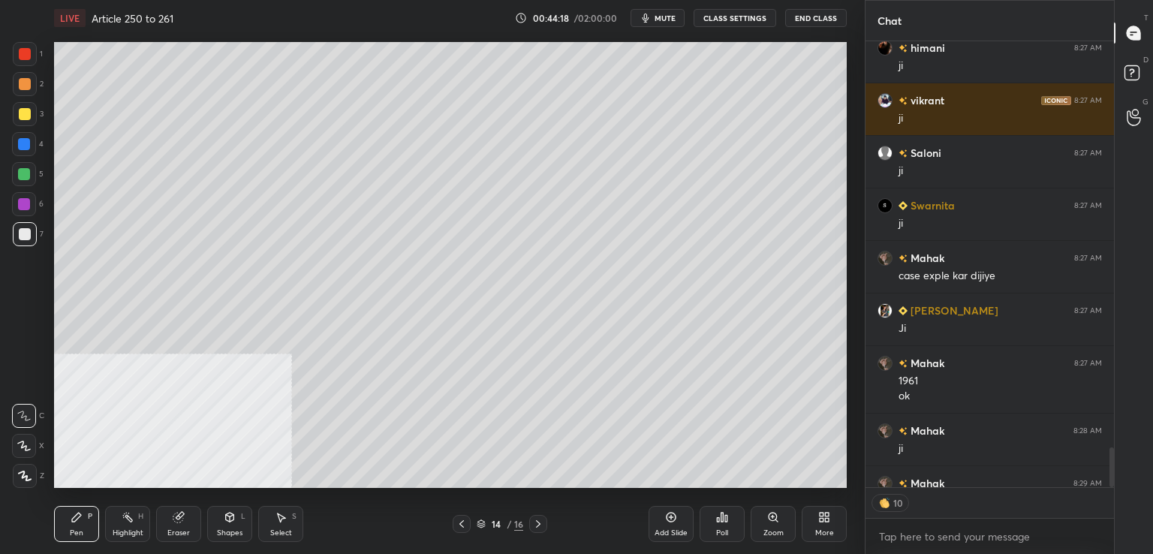
scroll to position [4557, 0]
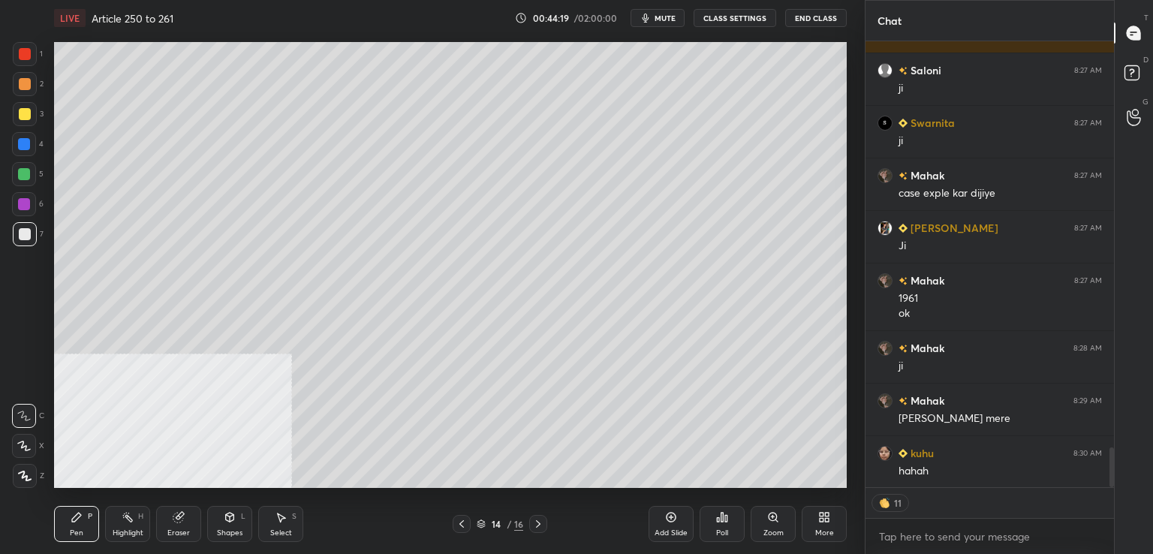
click at [463, 524] on icon at bounding box center [462, 524] width 12 height 12
click at [459, 524] on icon at bounding box center [462, 524] width 12 height 12
click at [460, 524] on icon at bounding box center [462, 524] width 12 height 12
click at [461, 523] on icon at bounding box center [462, 524] width 12 height 12
click at [464, 523] on icon at bounding box center [462, 524] width 12 height 12
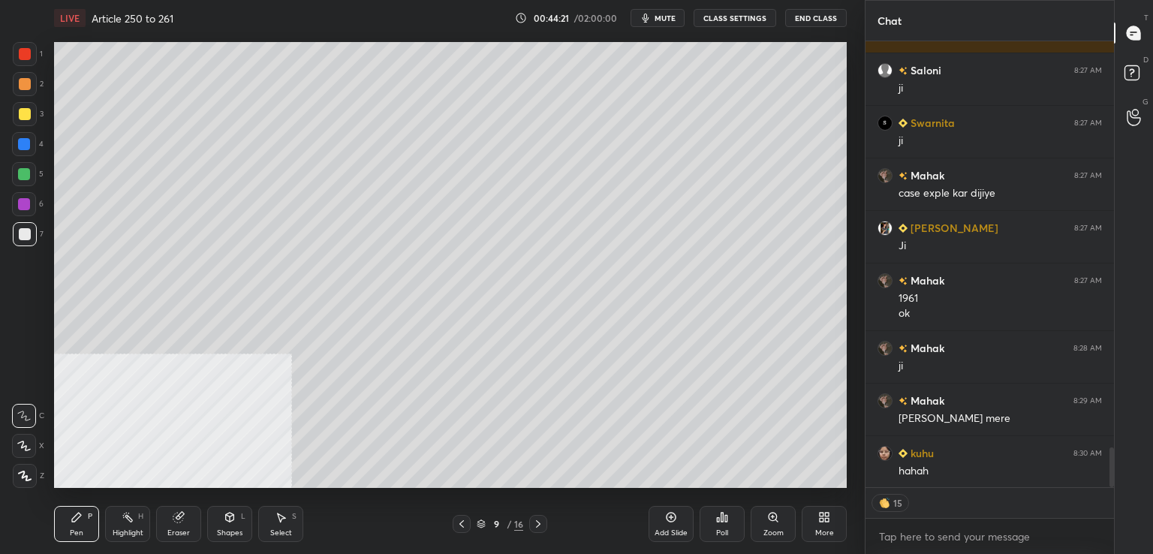
click at [466, 518] on icon at bounding box center [462, 524] width 12 height 12
click at [461, 518] on icon at bounding box center [462, 524] width 12 height 12
click at [460, 518] on icon at bounding box center [462, 524] width 12 height 12
click at [460, 520] on icon at bounding box center [462, 524] width 12 height 12
click at [537, 523] on icon at bounding box center [538, 524] width 12 height 12
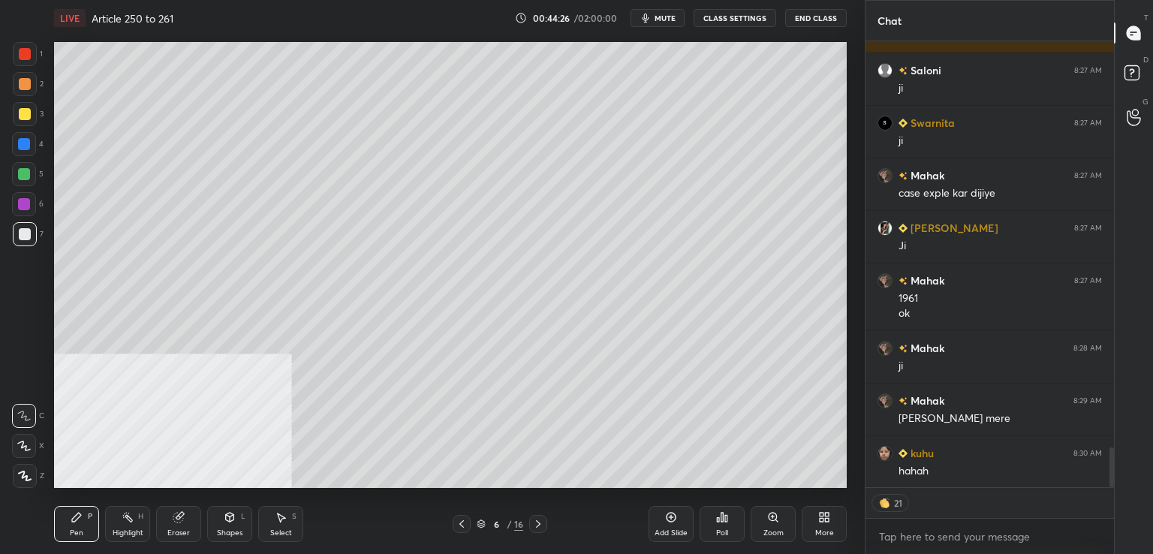
click at [535, 523] on icon at bounding box center [538, 524] width 12 height 12
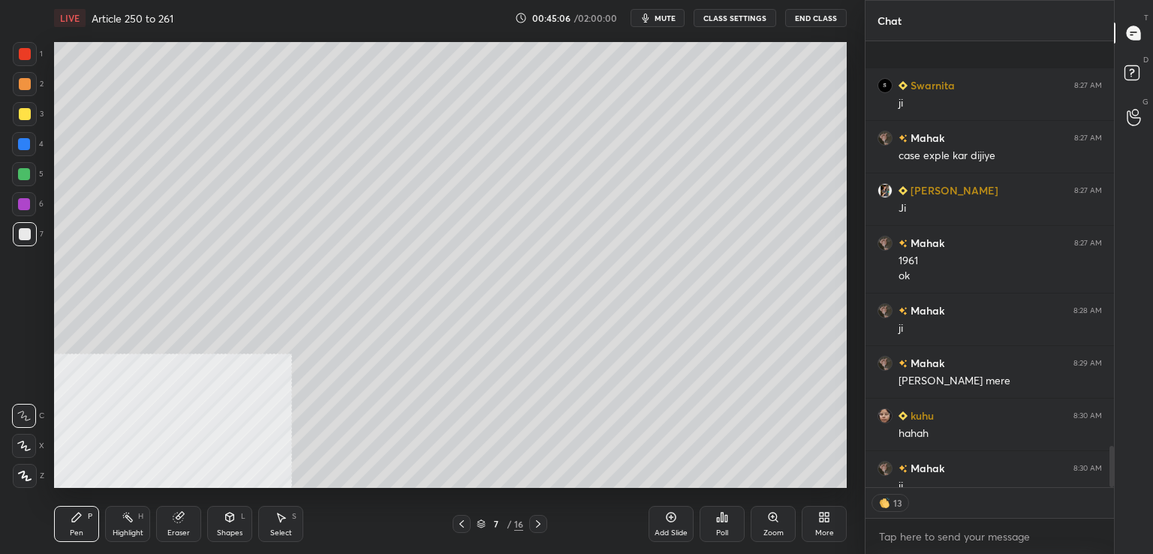
scroll to position [5, 5]
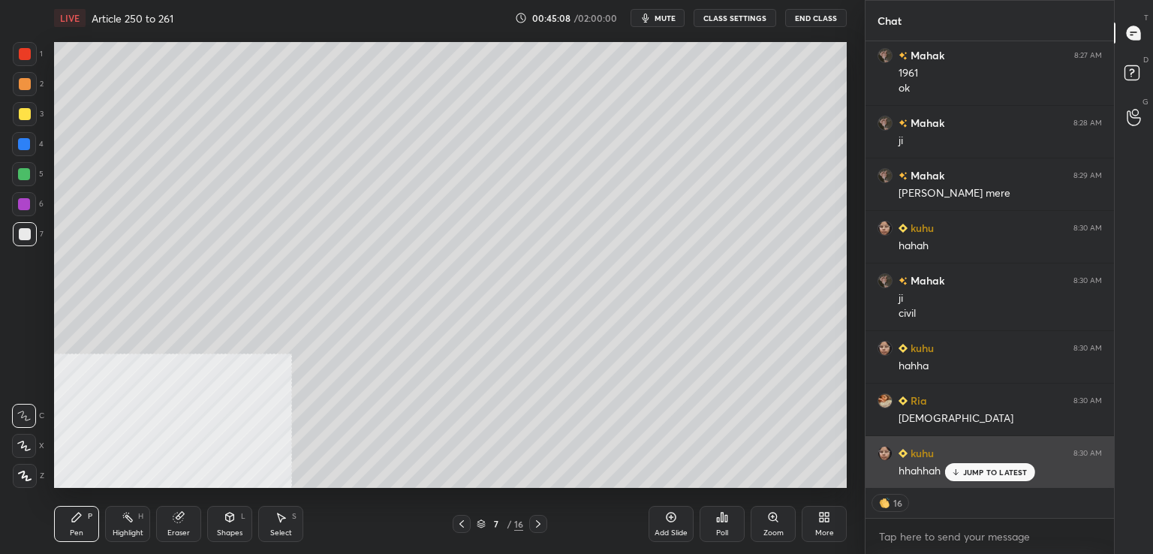
drag, startPoint x: 985, startPoint y: 468, endPoint x: 977, endPoint y: 471, distance: 8.1
click at [984, 469] on p "JUMP TO LATEST" at bounding box center [995, 472] width 65 height 9
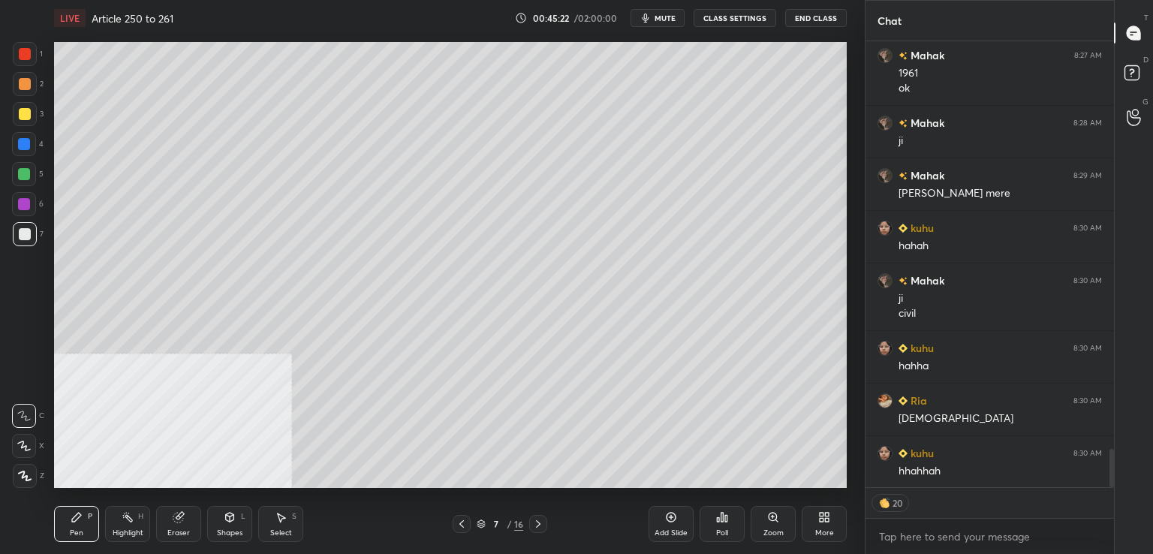
click at [26, 116] on div at bounding box center [25, 114] width 12 height 12
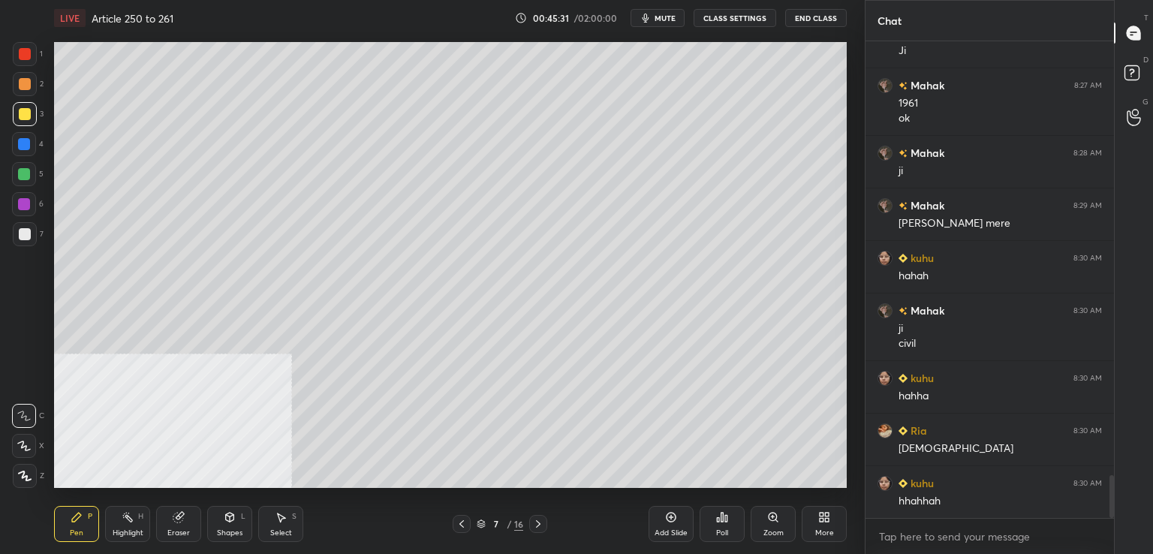
scroll to position [4805, 0]
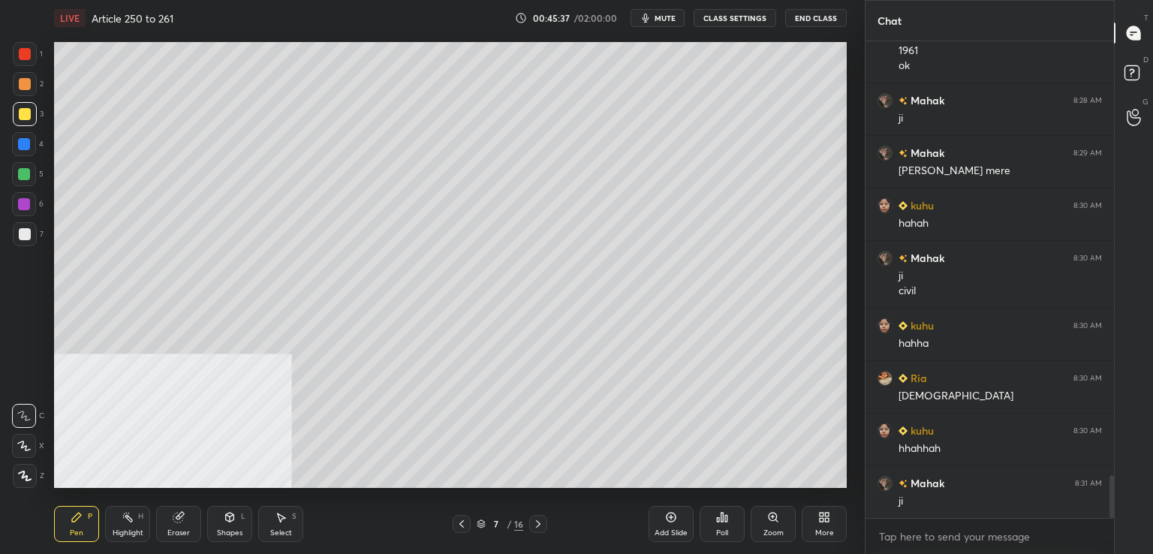
click at [460, 524] on icon at bounding box center [462, 524] width 12 height 12
click at [462, 525] on icon at bounding box center [462, 524] width 12 height 12
click at [463, 523] on icon at bounding box center [462, 524] width 12 height 12
click at [463, 520] on icon at bounding box center [462, 524] width 12 height 12
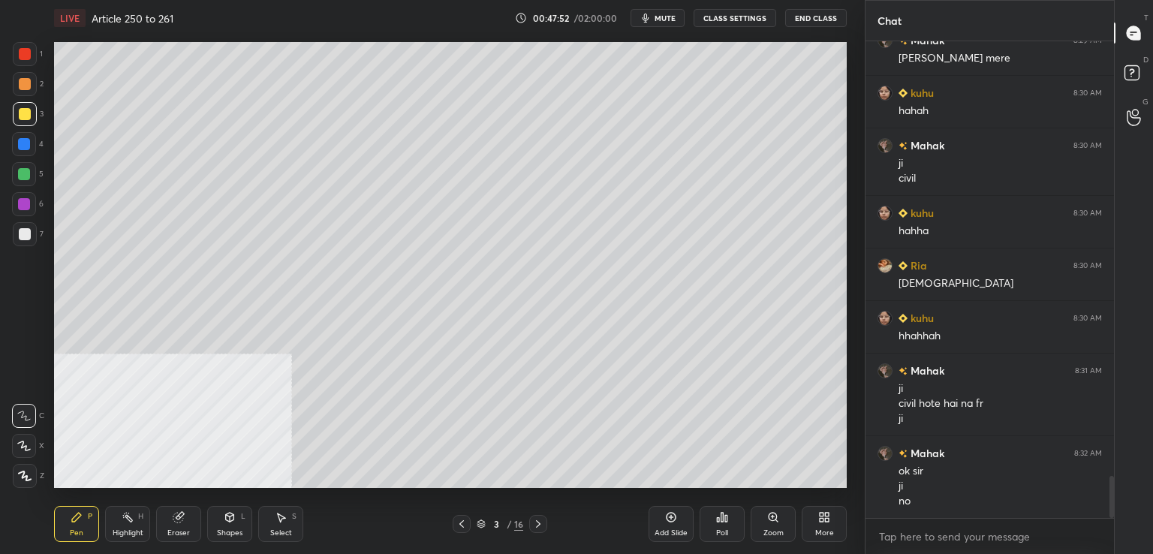
scroll to position [4970, 0]
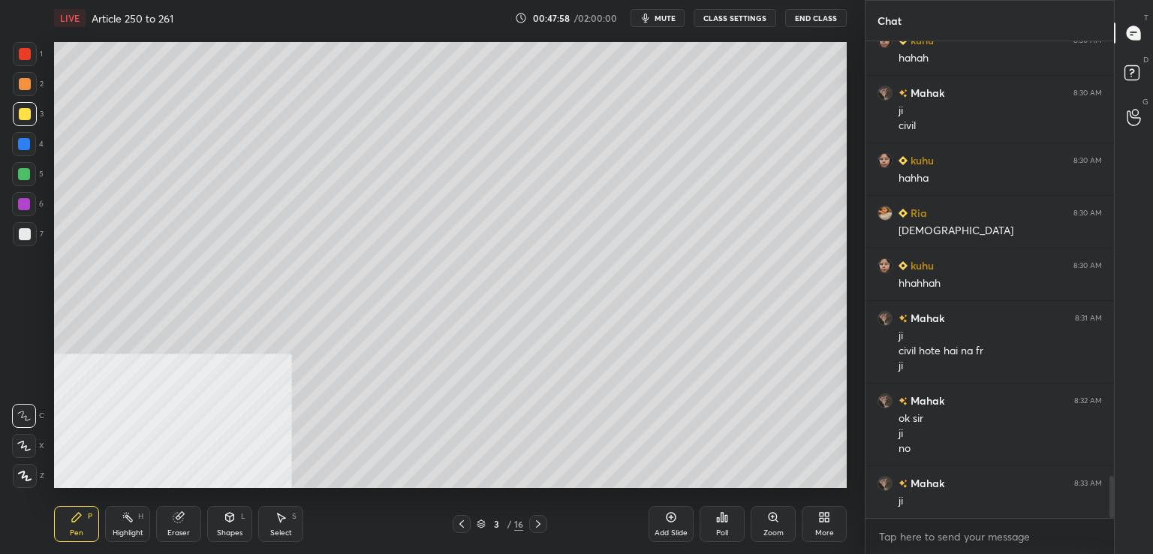
click at [539, 520] on icon at bounding box center [538, 524] width 12 height 12
click at [539, 523] on icon at bounding box center [538, 524] width 12 height 12
click at [538, 526] on icon at bounding box center [538, 524] width 5 height 8
click at [535, 528] on icon at bounding box center [538, 524] width 12 height 12
click at [536, 529] on icon at bounding box center [538, 524] width 12 height 12
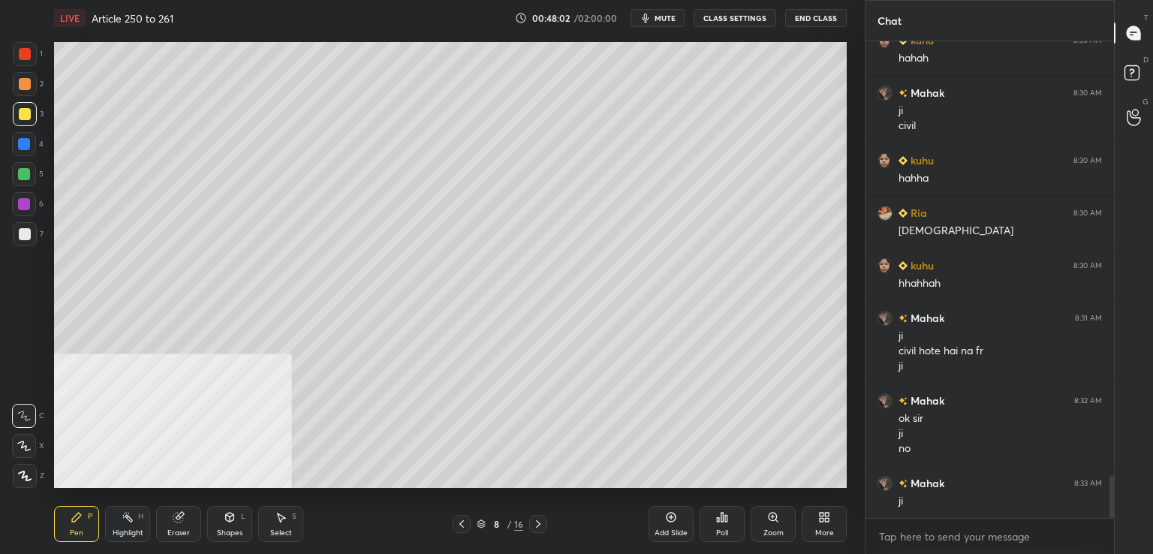
click at [465, 522] on icon at bounding box center [462, 524] width 12 height 12
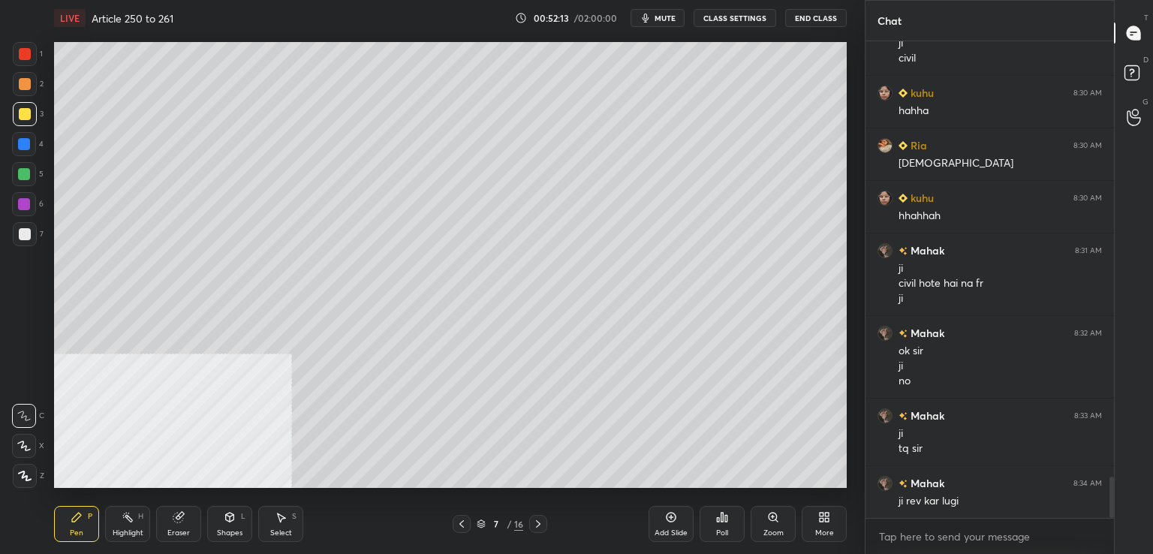
scroll to position [5090, 0]
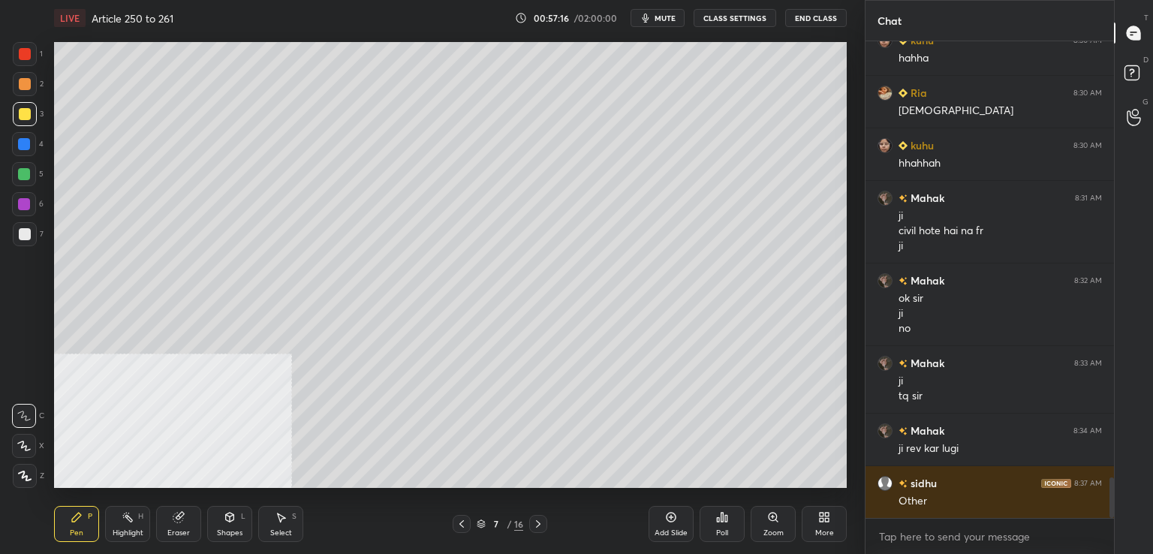
click at [535, 525] on icon at bounding box center [538, 524] width 12 height 12
click at [535, 521] on icon at bounding box center [538, 524] width 12 height 12
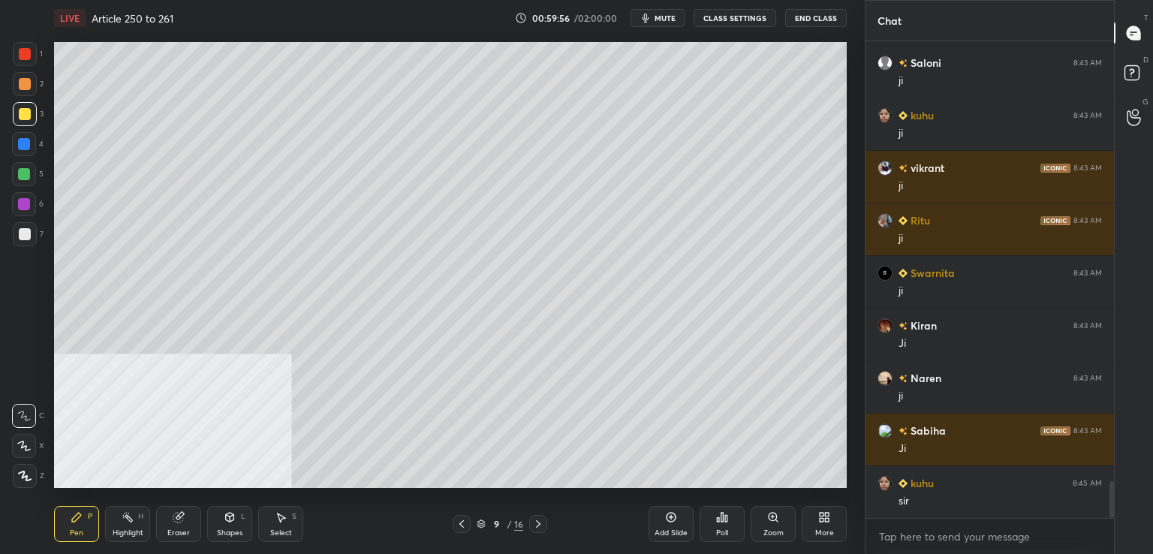
scroll to position [5721, 0]
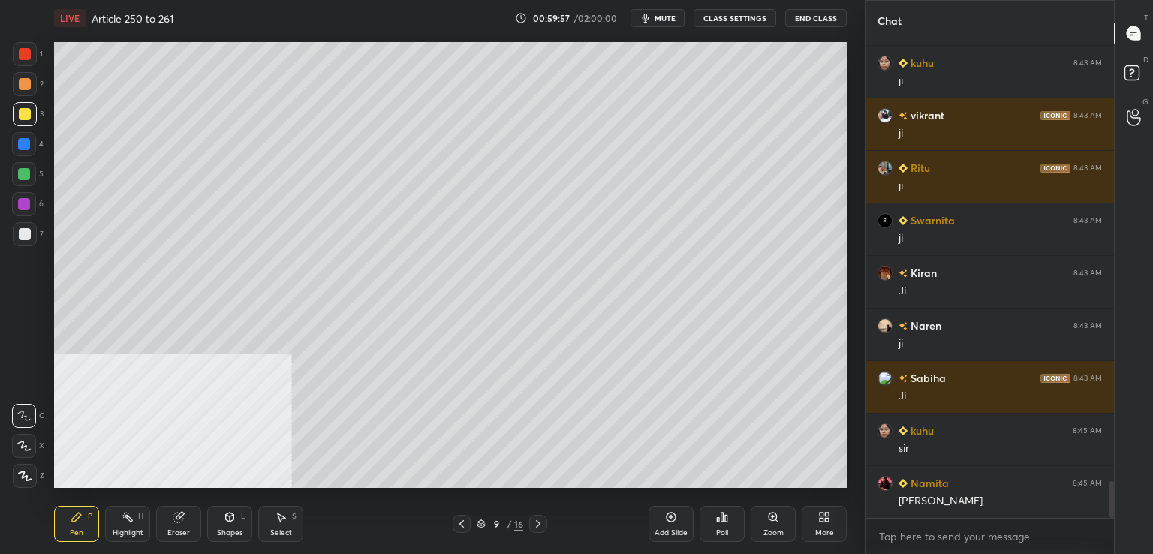
drag, startPoint x: 671, startPoint y: 13, endPoint x: 686, endPoint y: 2, distance: 18.8
click at [673, 13] on span "mute" at bounding box center [665, 18] width 21 height 11
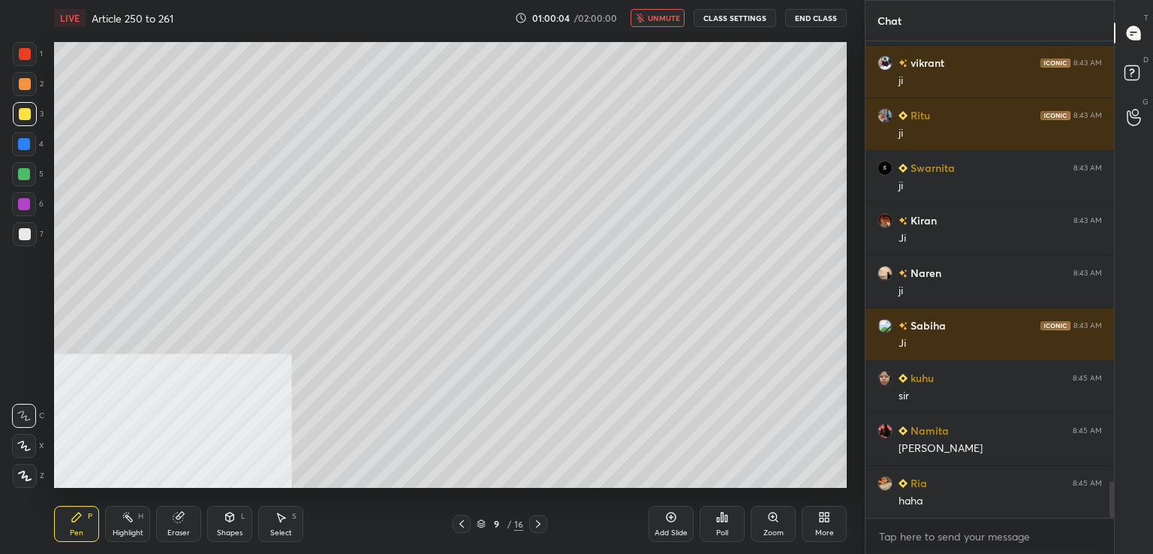
click at [677, 16] on span "unmute" at bounding box center [664, 18] width 32 height 11
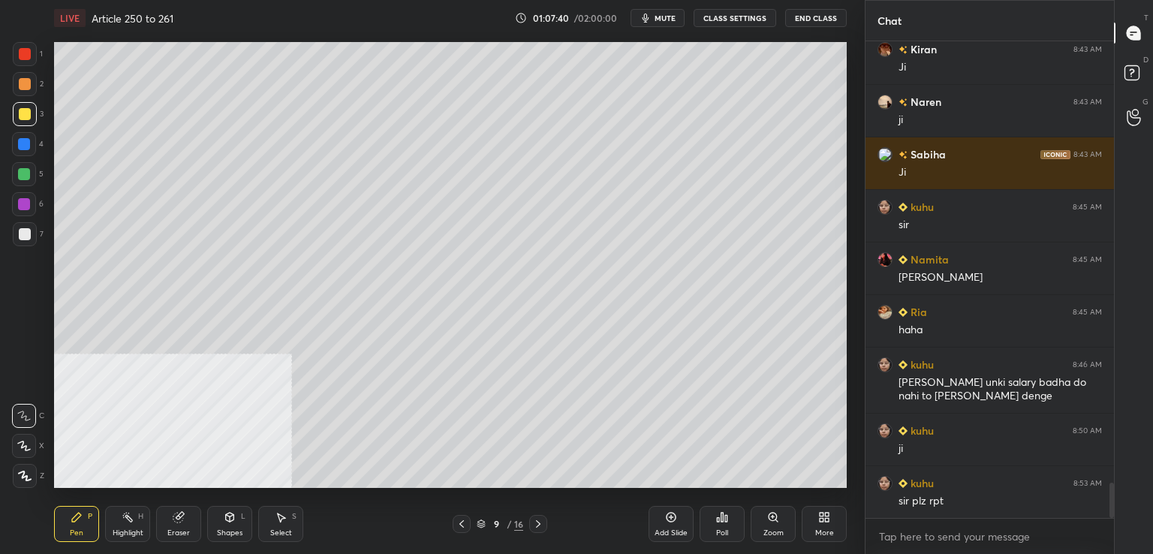
scroll to position [5960, 0]
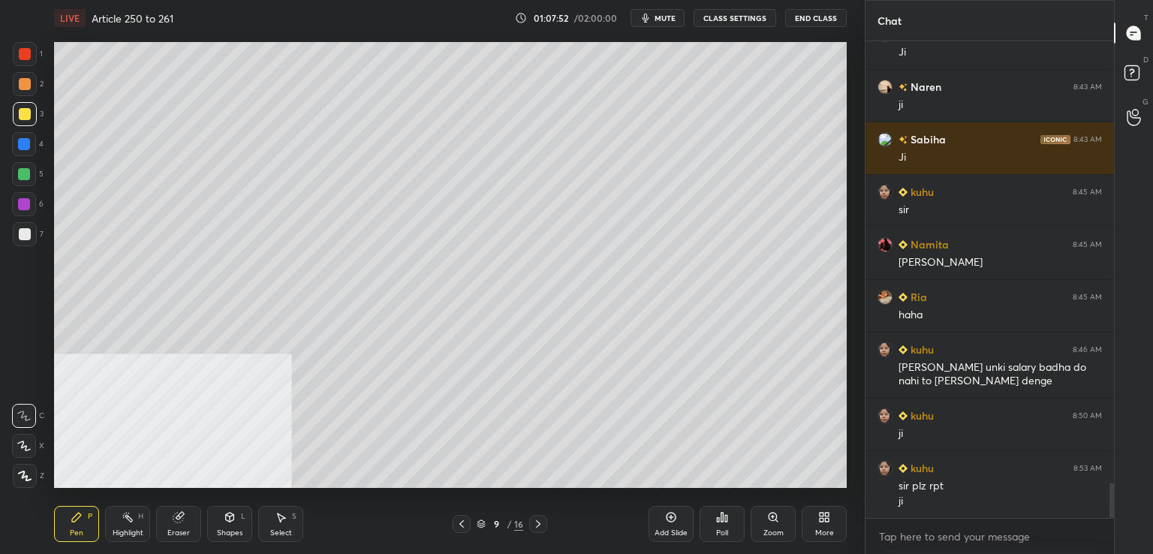
click at [664, 523] on div "Add Slide" at bounding box center [671, 524] width 45 height 36
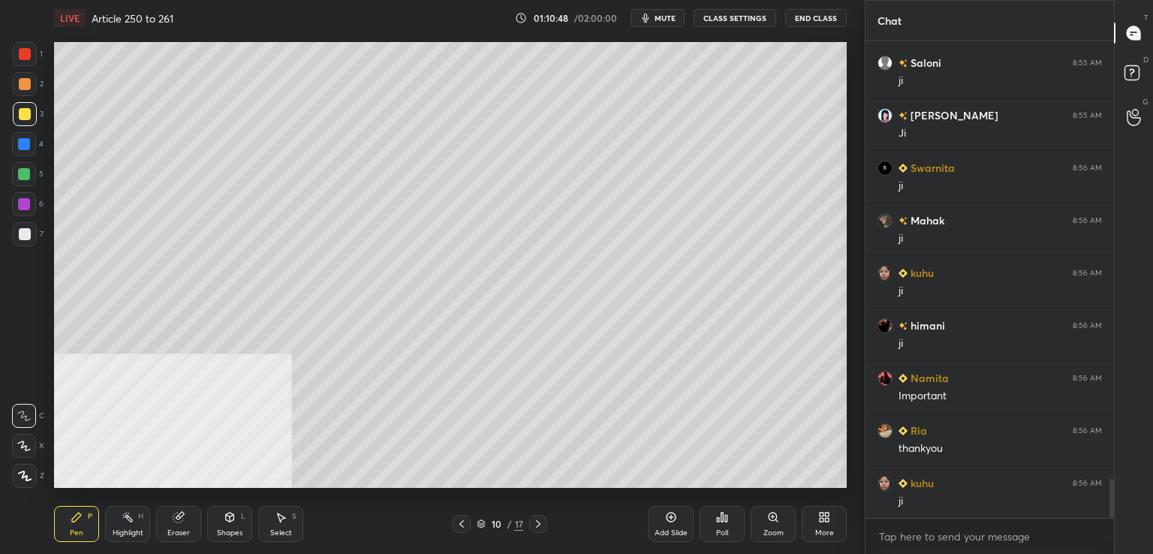
scroll to position [5407, 0]
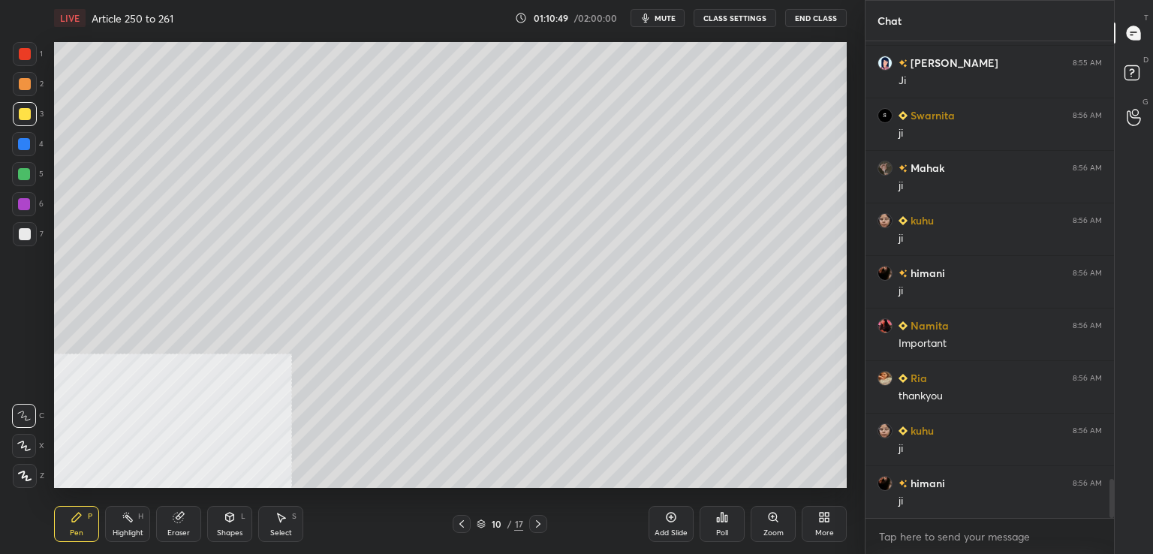
drag, startPoint x: 23, startPoint y: 235, endPoint x: 48, endPoint y: 236, distance: 24.8
click at [24, 235] on div at bounding box center [25, 234] width 12 height 12
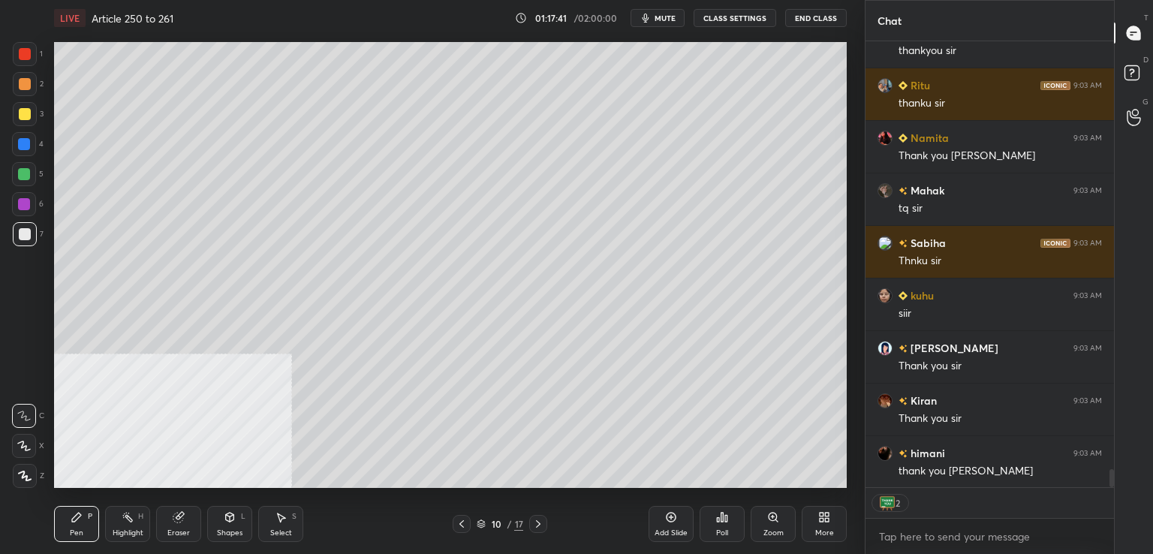
scroll to position [10843, 0]
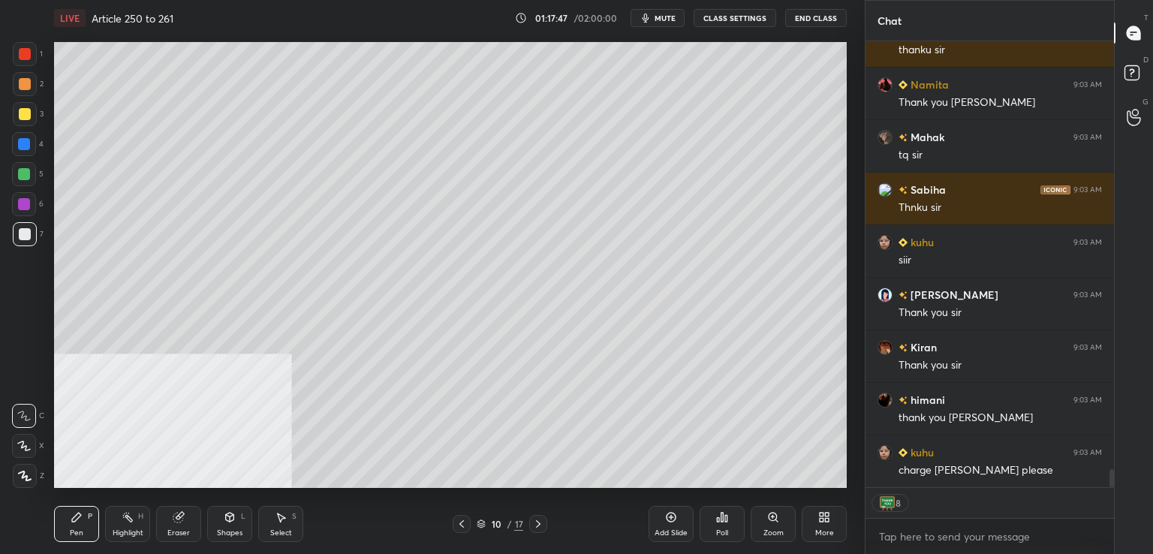
click at [826, 17] on button "End Class" at bounding box center [817, 18] width 62 height 18
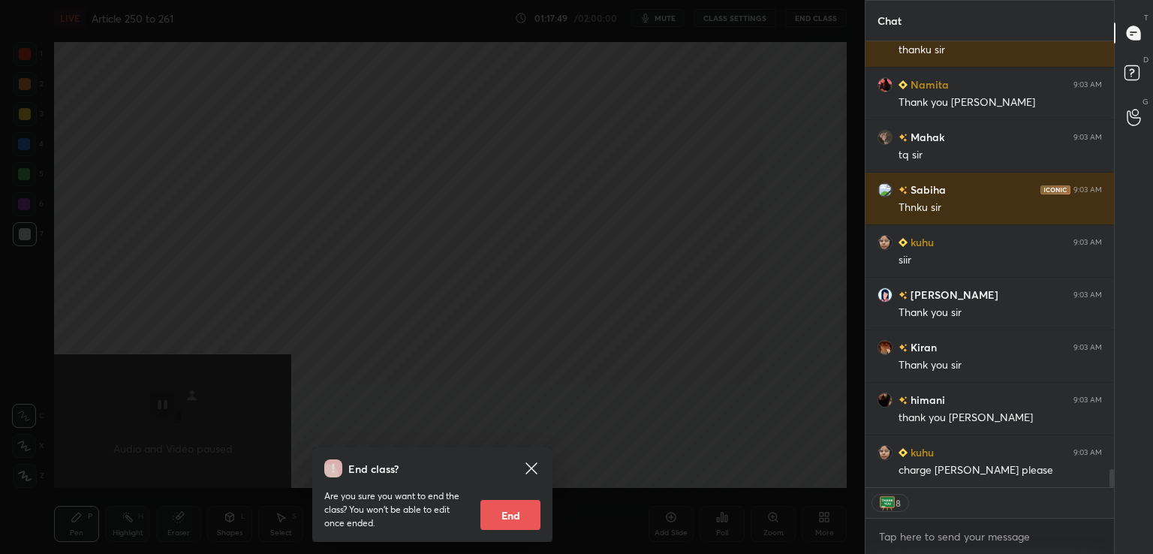
drag, startPoint x: 514, startPoint y: 517, endPoint x: 507, endPoint y: 514, distance: 7.7
click at [511, 515] on button "End" at bounding box center [511, 515] width 60 height 30
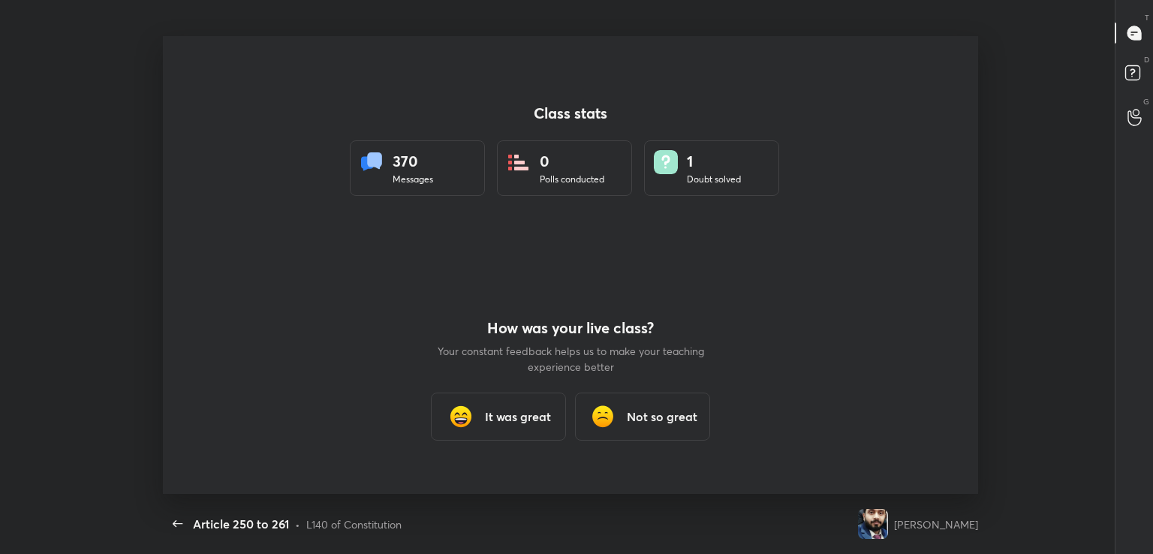
scroll to position [0, 0]
